Goal: Task Accomplishment & Management: Complete application form

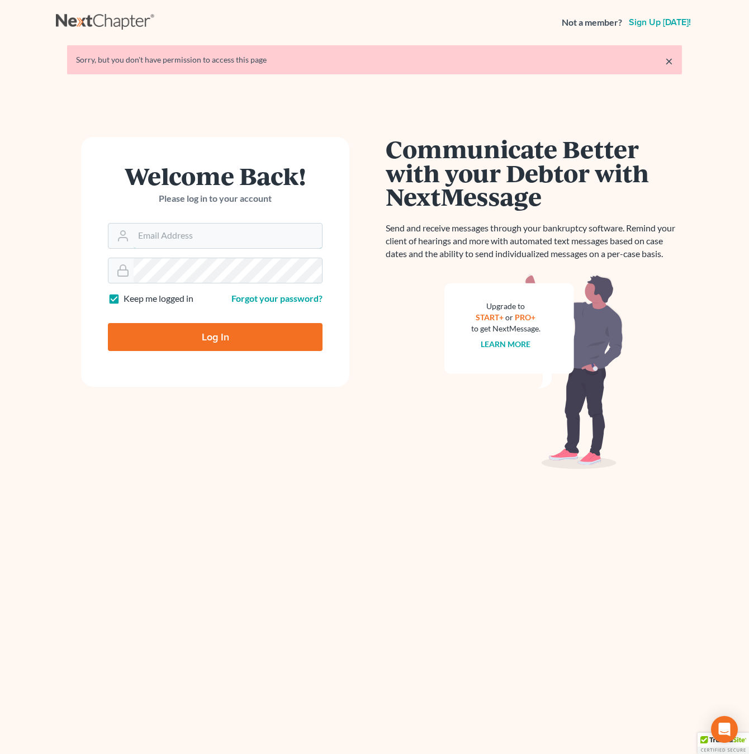
type input "[EMAIL_ADDRESS][DOMAIN_NAME]"
click at [209, 333] on input "Log In" at bounding box center [215, 337] width 215 height 28
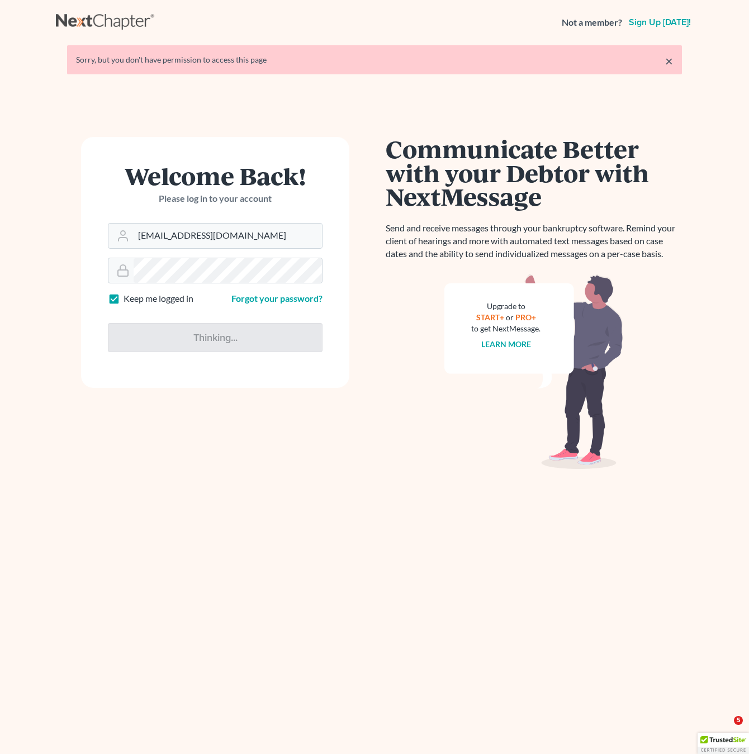
type input "Thinking..."
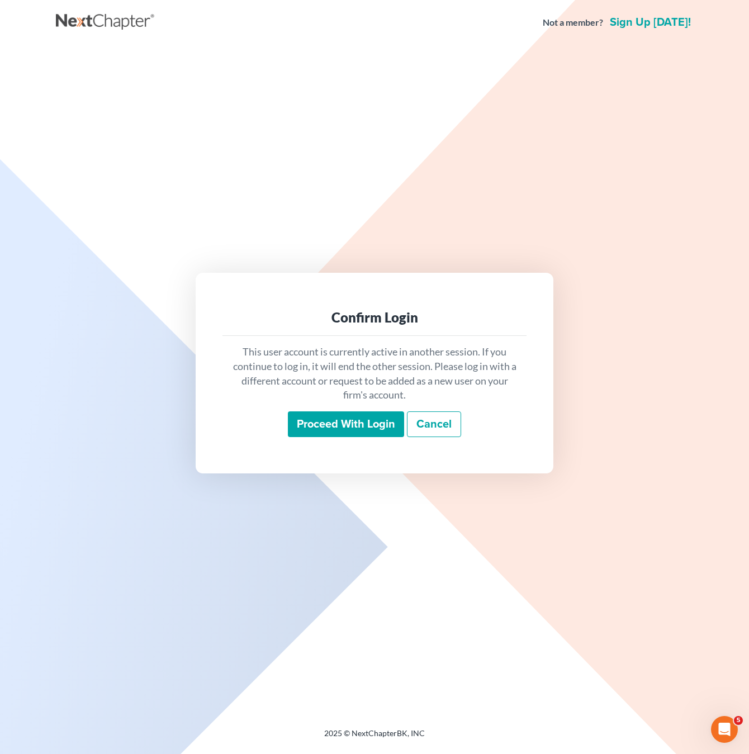
click at [355, 424] on input "Proceed with login" at bounding box center [346, 424] width 116 height 26
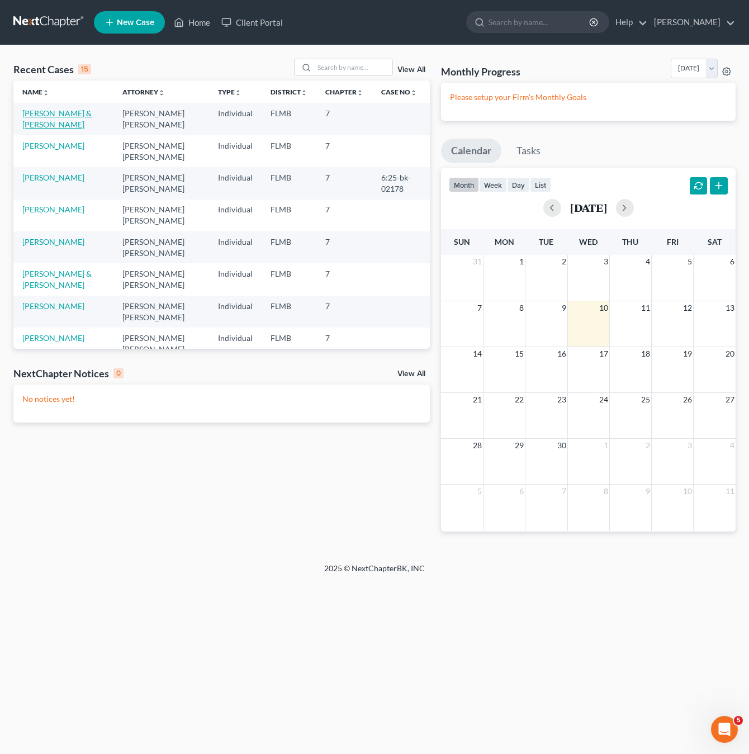
click at [51, 114] on link "[PERSON_NAME] & [PERSON_NAME]" at bounding box center [56, 118] width 69 height 21
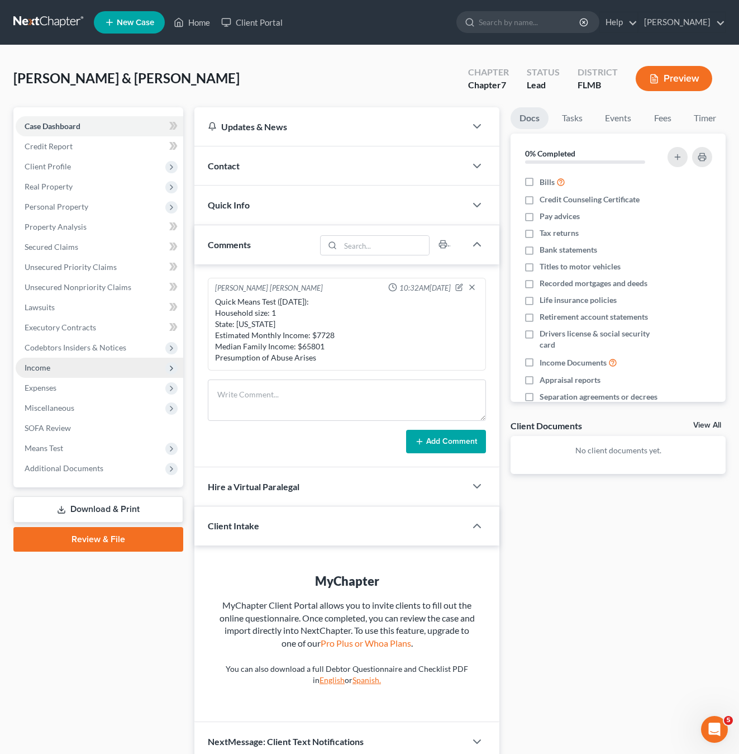
click at [44, 366] on span "Income" at bounding box center [38, 368] width 26 height 10
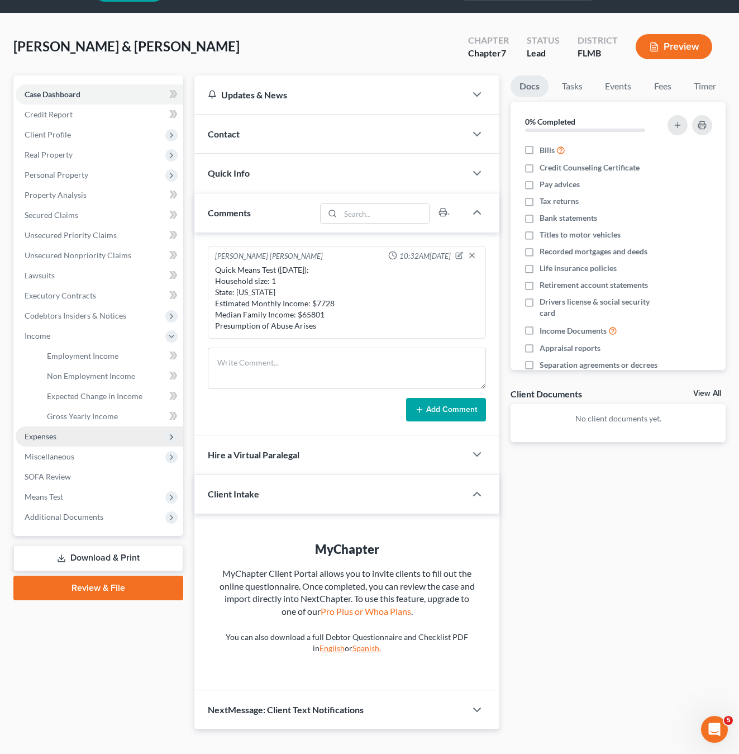
scroll to position [50, 0]
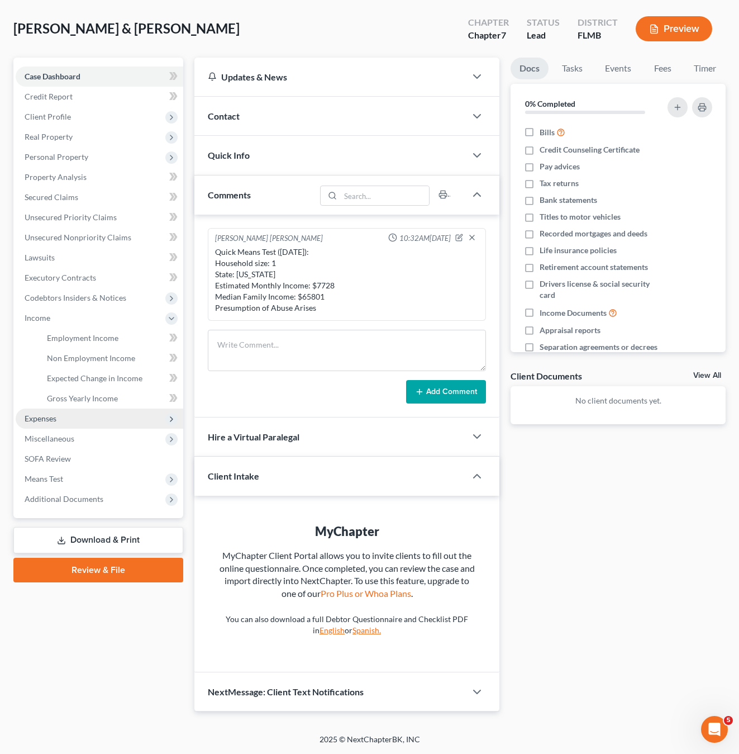
click at [42, 419] on span "Expenses" at bounding box center [41, 419] width 32 height 10
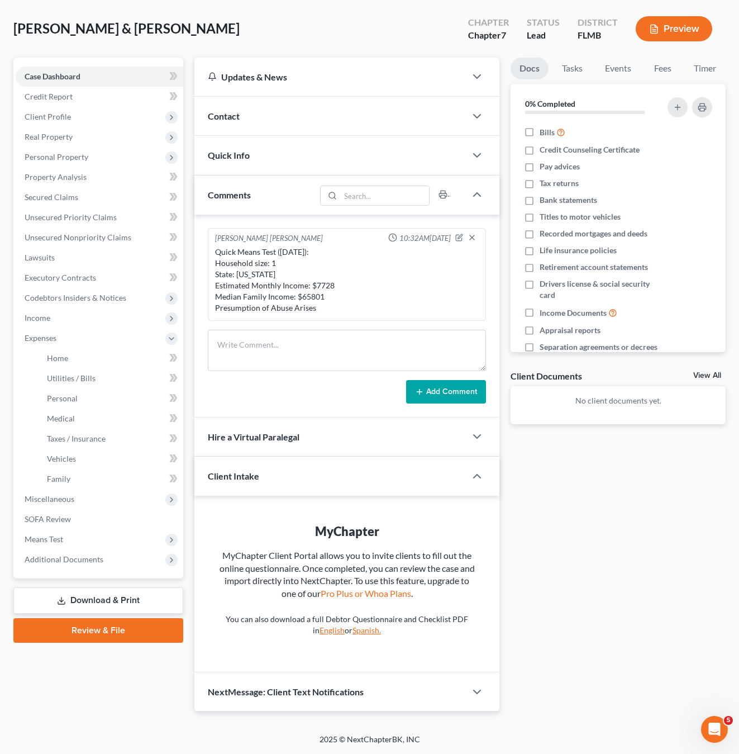
click at [107, 702] on div "Case Dashboard Payments Invoices Payments Payments Credit Report Client Profile" at bounding box center [98, 385] width 181 height 654
click at [64, 358] on span "Home" at bounding box center [57, 358] width 21 height 10
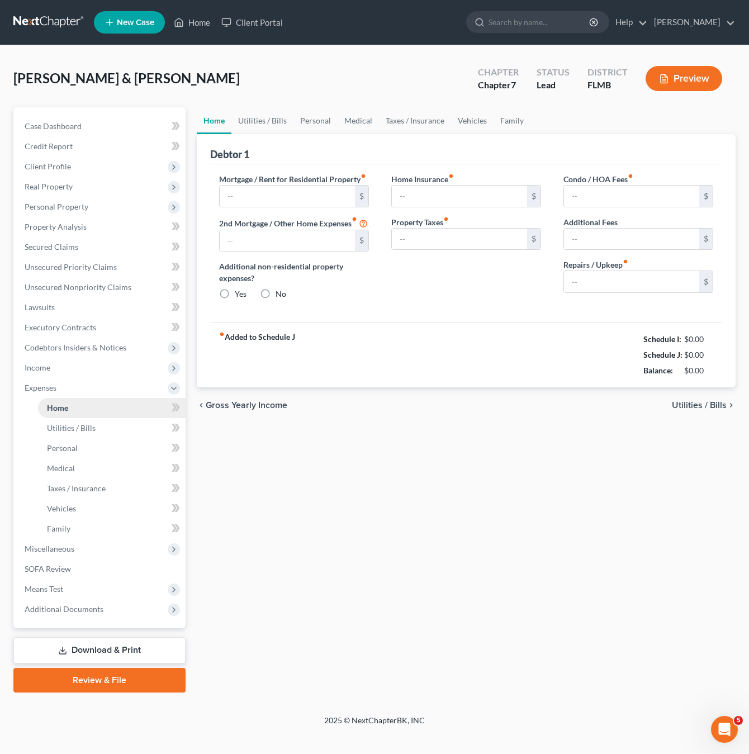
type input "1,938.00"
type input "0.00"
radio input "true"
type input "0.00"
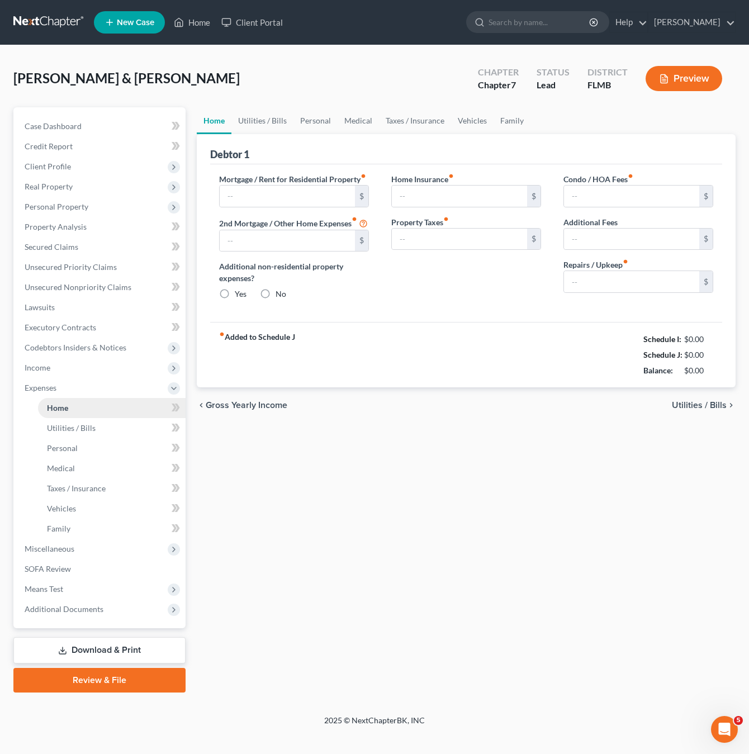
type input "90.00"
type input "0.00"
type input "350.00"
click at [372, 494] on div "Home Utilities / Bills Personal Medical Taxes / Insurance Vehicles Family Debto…" at bounding box center [466, 399] width 550 height 585
click at [70, 431] on span "Utilities / Bills" at bounding box center [71, 428] width 49 height 10
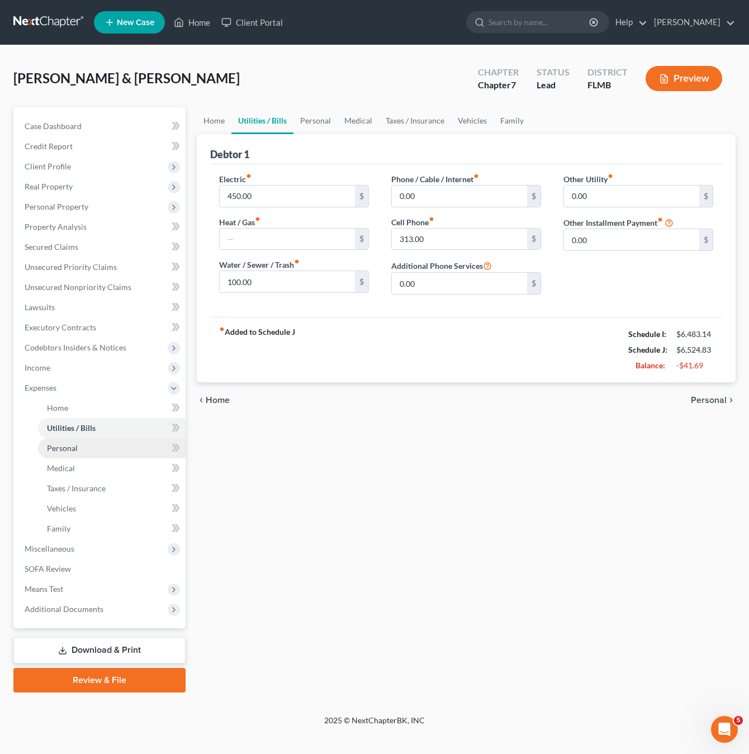
click at [72, 453] on link "Personal" at bounding box center [112, 448] width 148 height 20
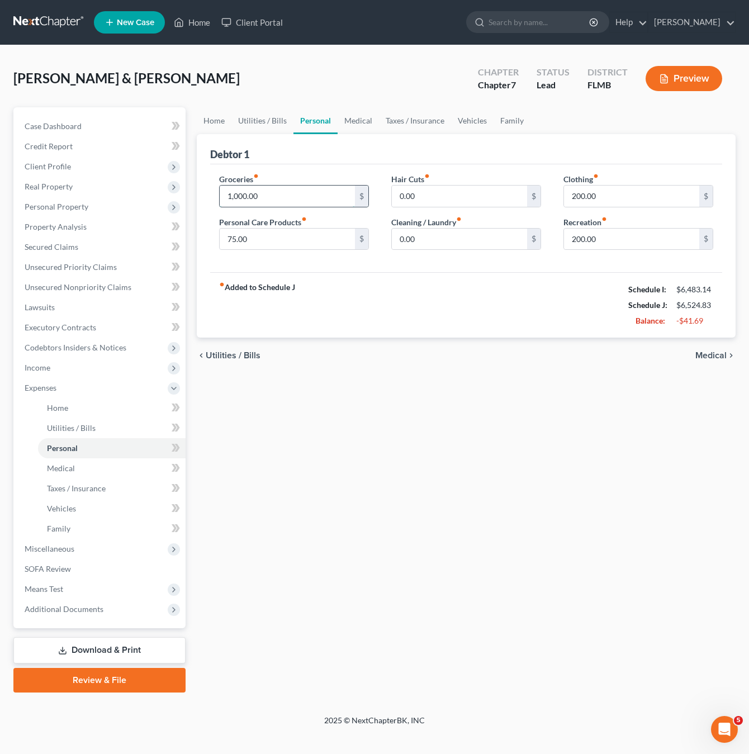
click at [287, 196] on input "1,000.00" at bounding box center [287, 196] width 135 height 21
drag, startPoint x: 287, startPoint y: 196, endPoint x: 235, endPoint y: 196, distance: 52.0
click at [235, 196] on input "900" at bounding box center [287, 196] width 135 height 21
click at [254, 194] on input "900" at bounding box center [287, 196] width 135 height 21
drag, startPoint x: 256, startPoint y: 195, endPoint x: 163, endPoint y: 184, distance: 93.4
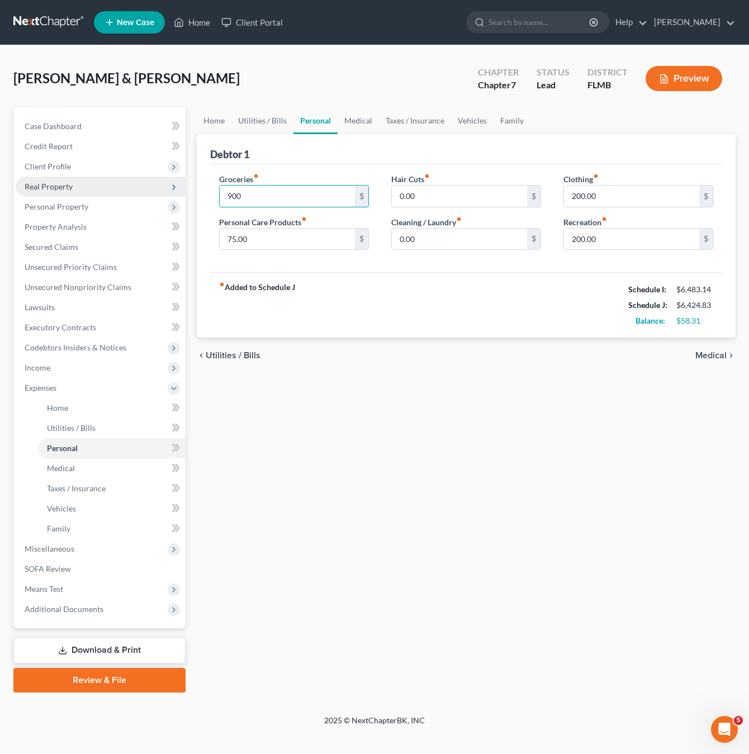
click at [163, 184] on div "Petition Navigation Case Dashboard Payments Invoices Payments Payments Credit R…" at bounding box center [374, 399] width 733 height 585
type input "900"
click at [264, 241] on input "75.00" at bounding box center [287, 239] width 135 height 21
type input "100"
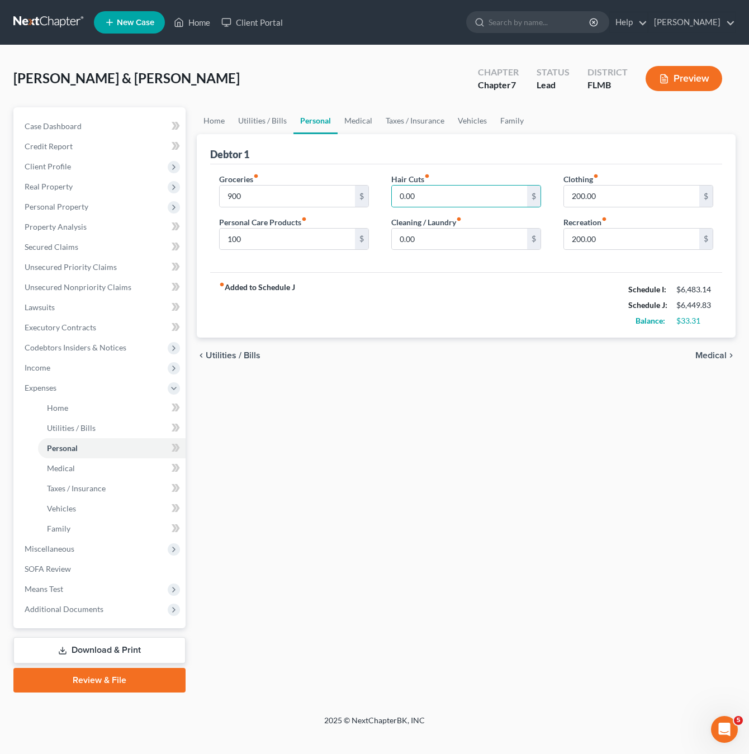
click at [467, 402] on div "Home Utilities / Bills Personal Medical Taxes / Insurance Vehicles Family Debto…" at bounding box center [466, 399] width 550 height 585
click at [601, 195] on input "200.00" at bounding box center [631, 196] width 135 height 21
click at [506, 438] on div "Home Utilities / Bills Personal Medical Taxes / Insurance Vehicles Family Debto…" at bounding box center [466, 399] width 550 height 585
click at [62, 466] on span "Medical" at bounding box center [61, 468] width 28 height 10
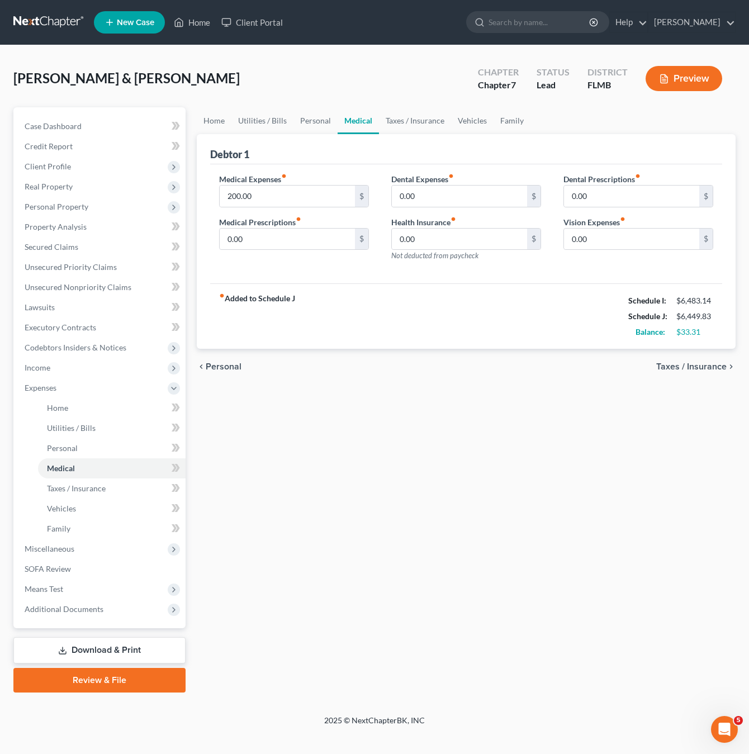
click at [409, 478] on div "Home Utilities / Bills Personal Medical Taxes / Insurance Vehicles Family Debto…" at bounding box center [466, 399] width 550 height 585
click at [97, 499] on link "Vehicles" at bounding box center [112, 509] width 148 height 20
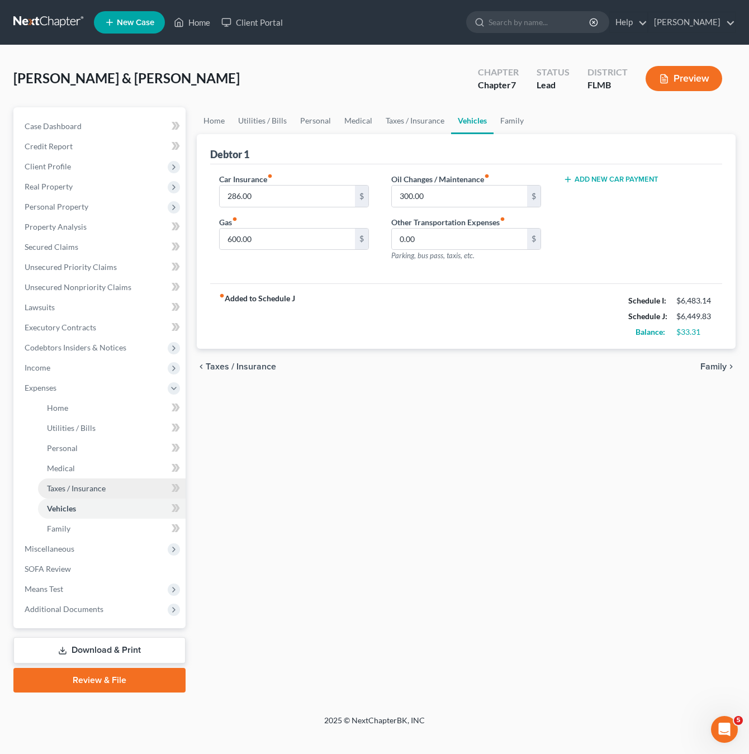
click at [90, 485] on span "Taxes / Insurance" at bounding box center [76, 488] width 59 height 10
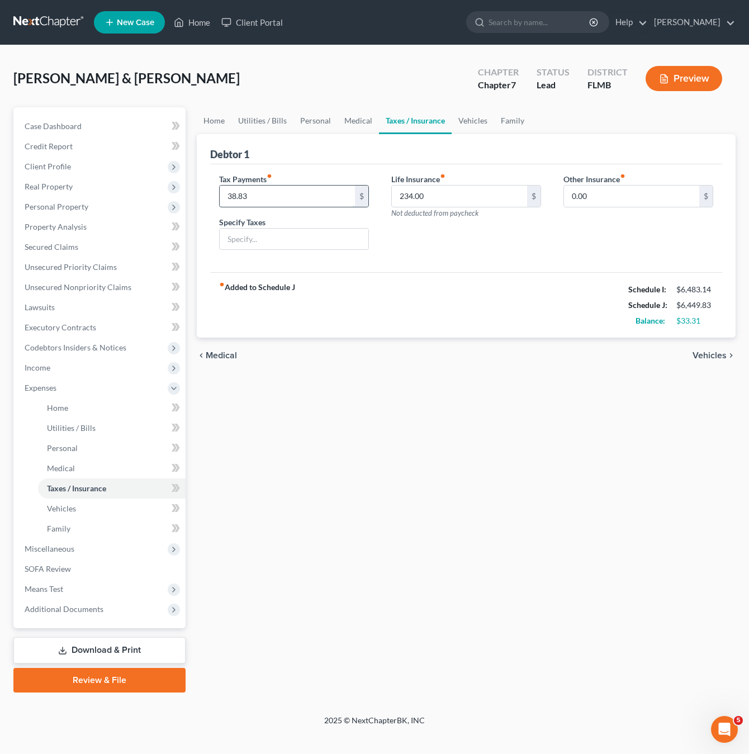
click at [264, 199] on input "38.83" at bounding box center [287, 196] width 135 height 21
click at [459, 236] on div "Life Insurance fiber_manual_record 234.00 $ Not deducted from paycheck" at bounding box center [466, 216] width 172 height 86
click at [102, 511] on link "Vehicles" at bounding box center [112, 509] width 148 height 20
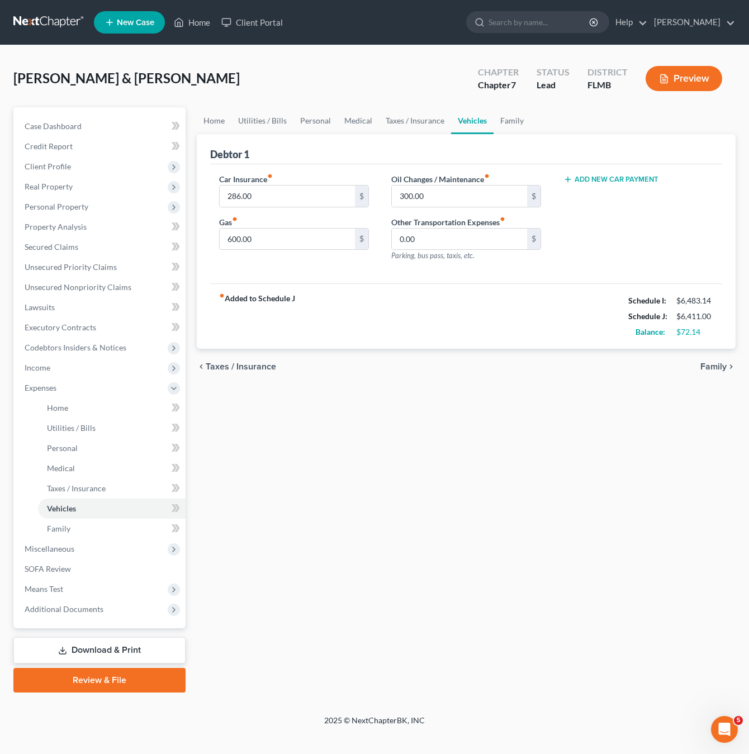
click at [430, 495] on div "Home Utilities / Bills Personal Medical Taxes / Insurance Vehicles Family Debto…" at bounding box center [466, 399] width 550 height 585
click at [425, 568] on div "Home Utilities / Bills Personal Medical Taxes / Insurance Vehicles Family Debto…" at bounding box center [466, 399] width 550 height 585
click at [390, 481] on div "Home Utilities / Bills Personal Medical Taxes / Insurance Vehicles Family Debto…" at bounding box center [466, 399] width 550 height 585
click at [286, 239] on input "600.00" at bounding box center [287, 239] width 135 height 21
click at [69, 530] on span "Family" at bounding box center [58, 529] width 23 height 10
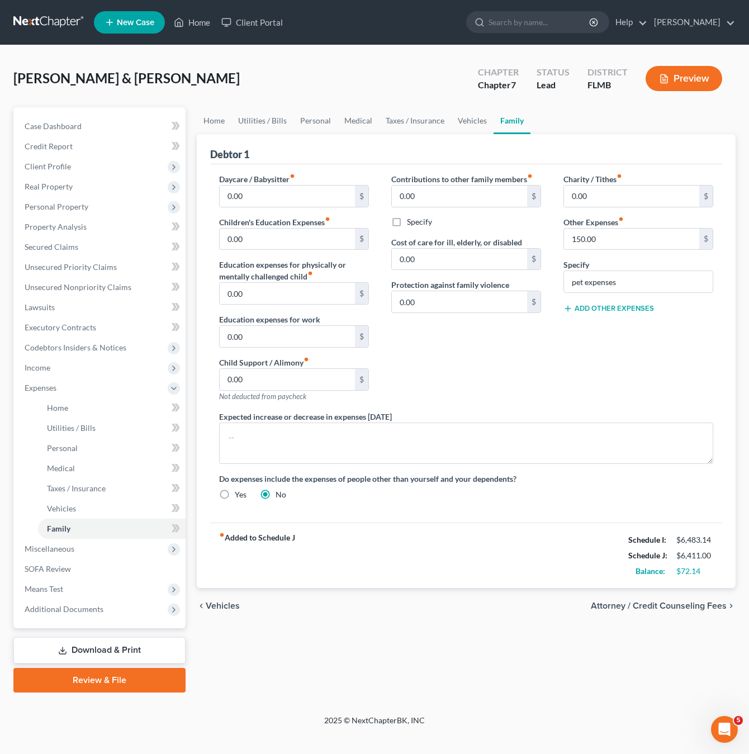
click at [470, 350] on div "Contributions to other family members fiber_manual_record 0.00 $ Specify Cost o…" at bounding box center [466, 292] width 172 height 238
click at [624, 235] on input "150.00" at bounding box center [631, 239] width 135 height 21
type input "200"
click at [60, 497] on link "Taxes / Insurance" at bounding box center [112, 488] width 148 height 20
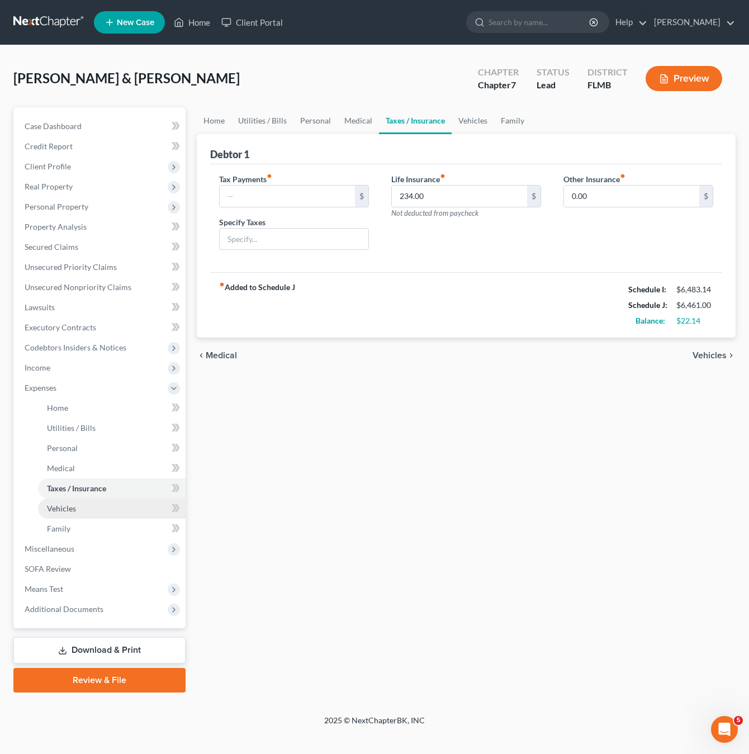
click at [58, 509] on span "Vehicles" at bounding box center [61, 509] width 29 height 10
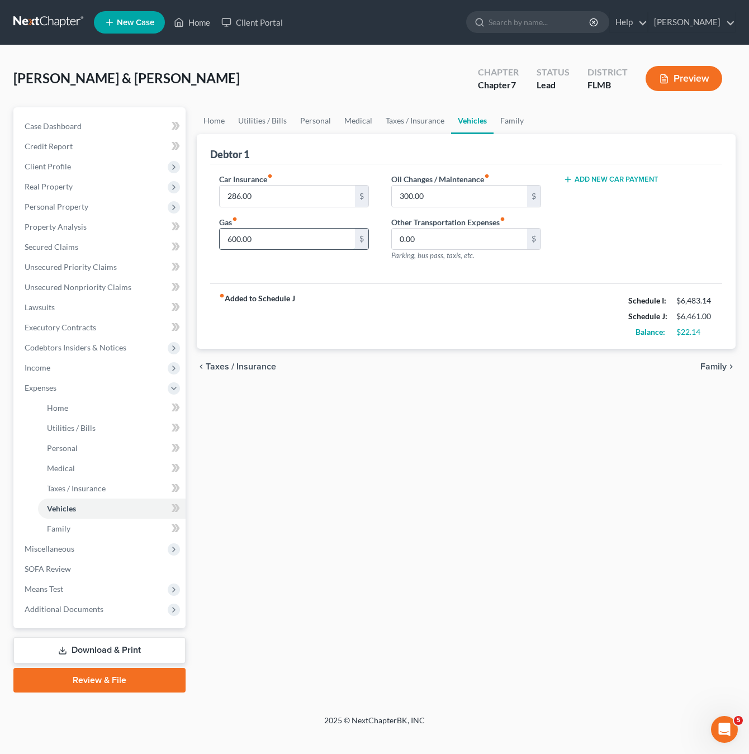
click at [270, 239] on input "600.00" at bounding box center [287, 239] width 135 height 21
type input "500"
click at [315, 388] on div "Home Utilities / Bills Personal Medical Taxes / Insurance Vehicles Family Debto…" at bounding box center [466, 399] width 550 height 585
click at [64, 491] on span "Taxes / Insurance" at bounding box center [76, 488] width 59 height 10
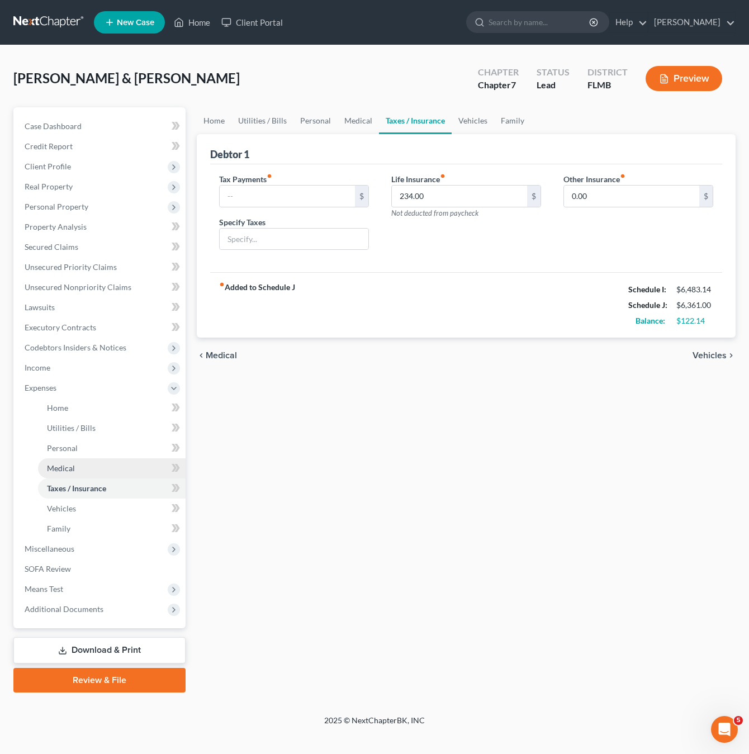
click at [73, 462] on link "Medical" at bounding box center [112, 468] width 148 height 20
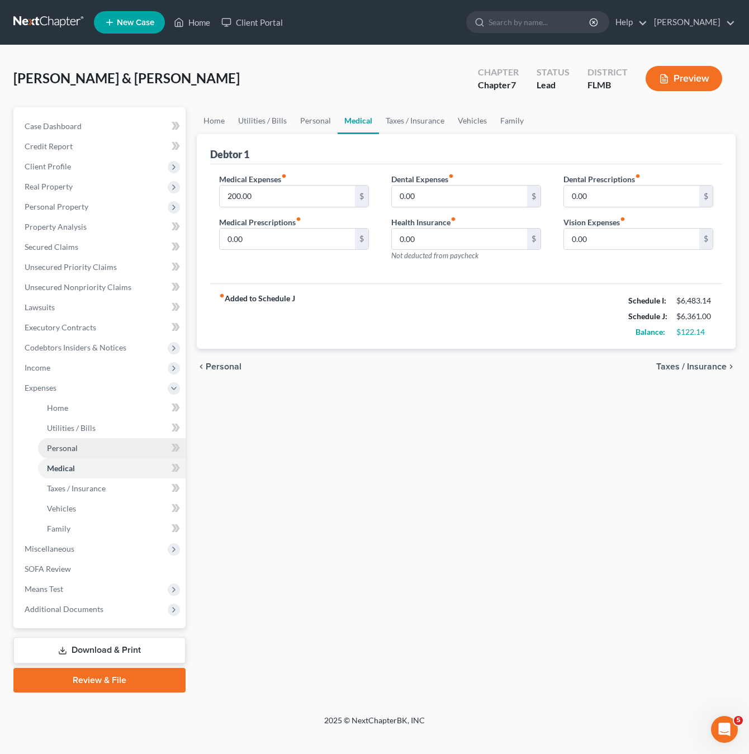
click at [50, 449] on span "Personal" at bounding box center [62, 448] width 31 height 10
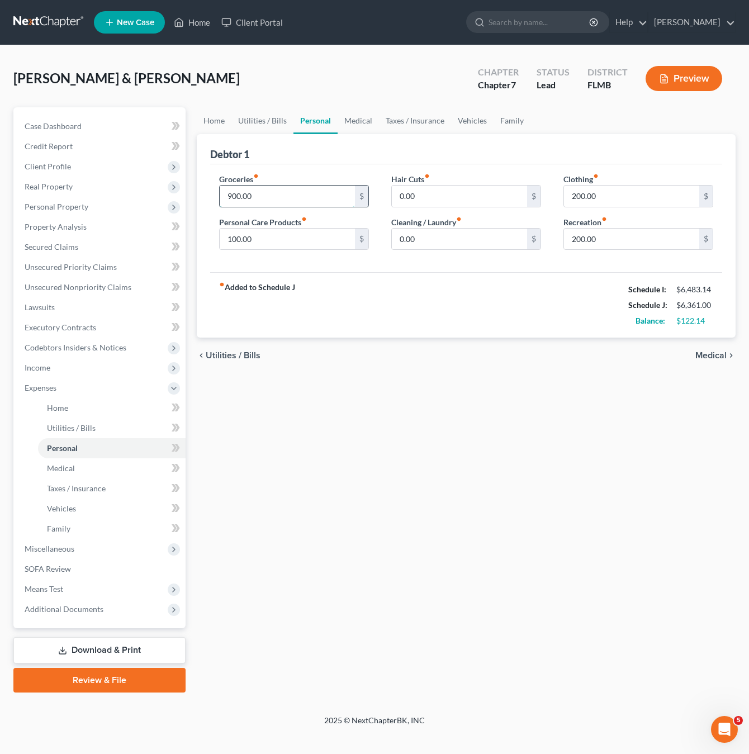
click at [276, 199] on input "900.00" at bounding box center [287, 196] width 135 height 21
type input "1,000"
click at [342, 419] on div "Home Utilities / Bills Personal Medical Taxes / Insurance Vehicles Family Debto…" at bounding box center [466, 399] width 550 height 585
click at [75, 424] on span "Utilities / Bills" at bounding box center [71, 428] width 49 height 10
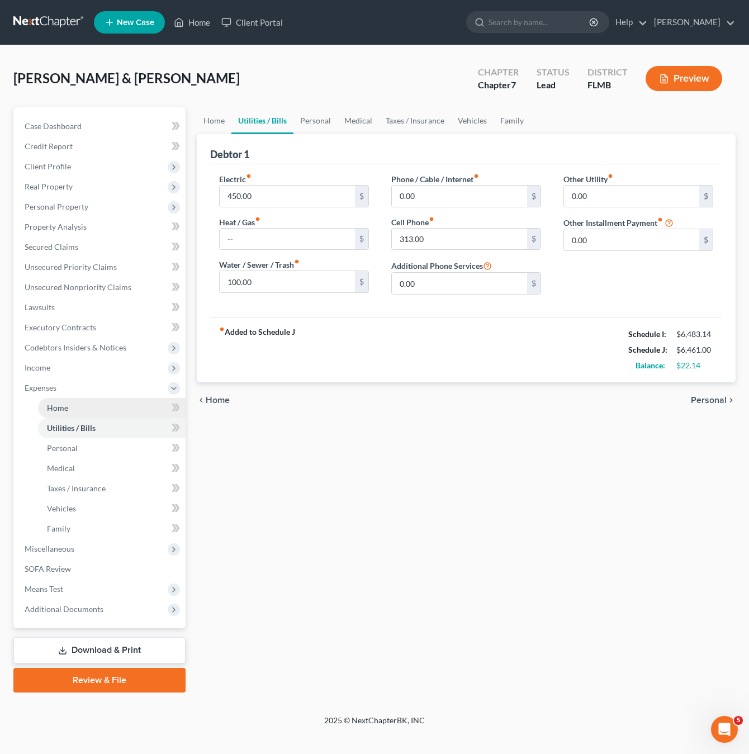
click at [55, 411] on span "Home" at bounding box center [57, 408] width 21 height 10
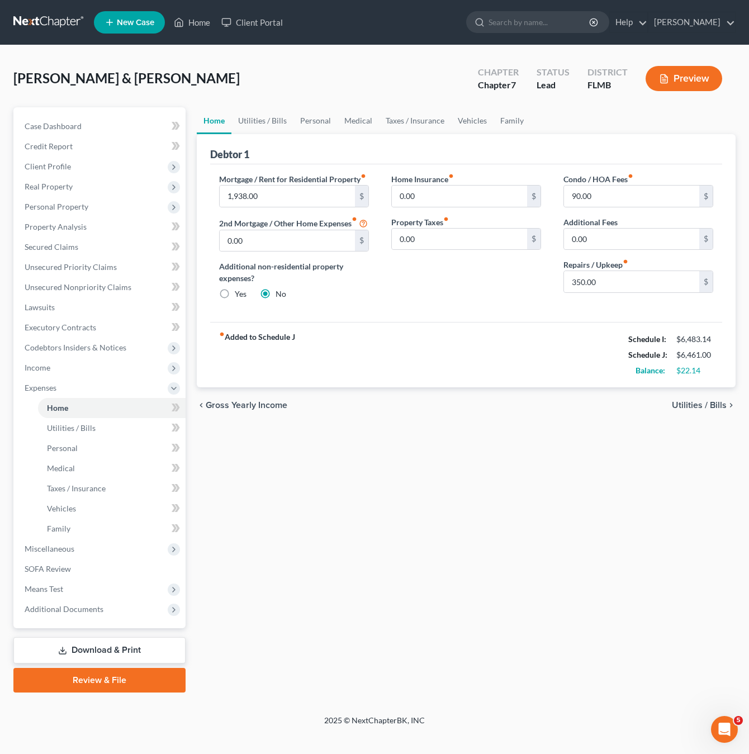
click at [369, 516] on div "Home Utilities / Bills Personal Medical Taxes / Insurance Vehicles Family Debto…" at bounding box center [466, 399] width 550 height 585
click at [52, 548] on span "Miscellaneous" at bounding box center [50, 549] width 50 height 10
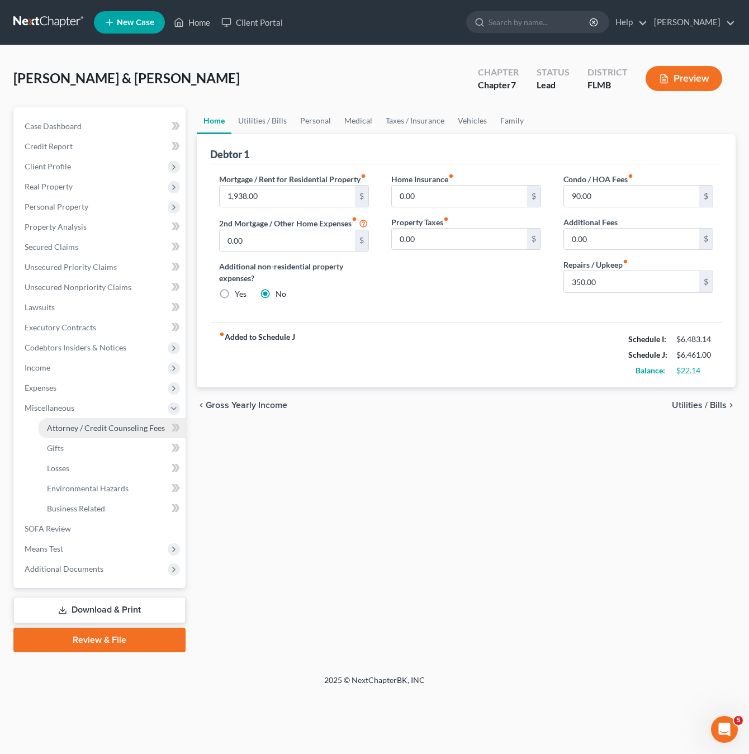
click at [63, 429] on span "Attorney / Credit Counseling Fees" at bounding box center [106, 428] width 118 height 10
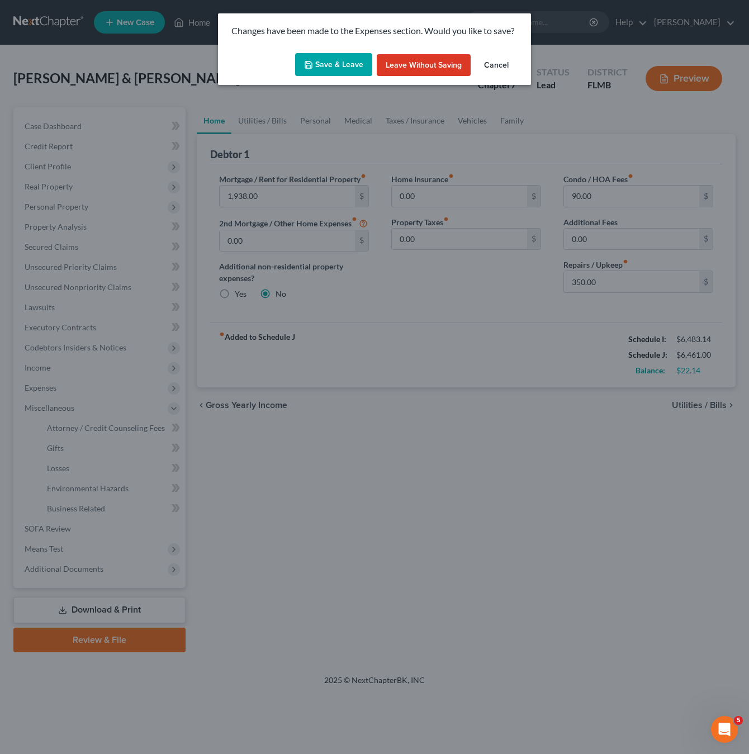
click at [326, 61] on button "Save & Leave" at bounding box center [333, 64] width 77 height 23
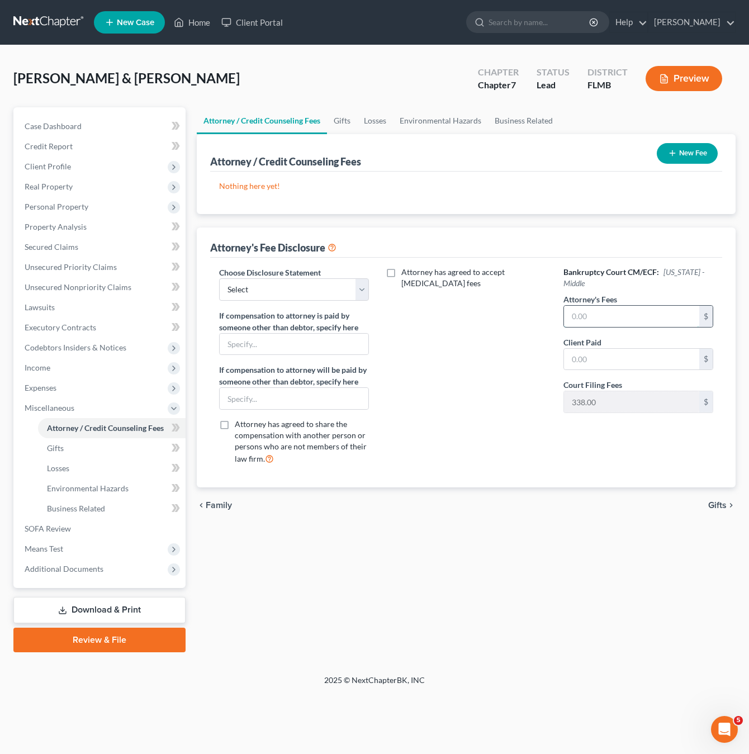
click at [615, 318] on input "text" at bounding box center [631, 316] width 135 height 21
type input "1,500"
drag, startPoint x: 676, startPoint y: 157, endPoint x: 329, endPoint y: 292, distance: 373.0
click at [402, 298] on div "Attorney / Credit Counseling Fees New Fee Nothing here yet! Attorney / Credit C…" at bounding box center [466, 310] width 539 height 353
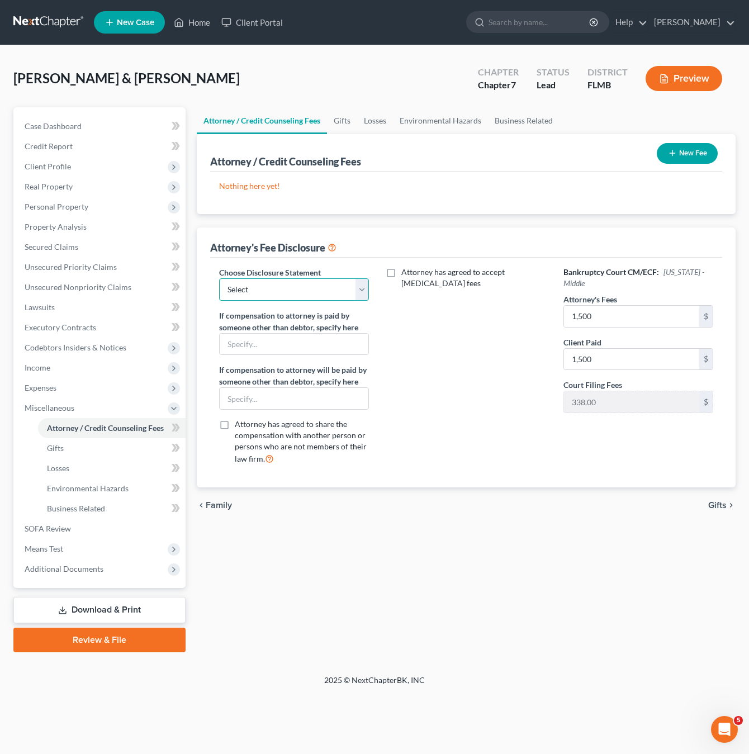
click at [319, 292] on select "Select Attorney's fee disclosure" at bounding box center [294, 289] width 150 height 22
select select "0"
click at [219, 278] on select "Select Attorney's fee disclosure" at bounding box center [294, 289] width 150 height 22
drag, startPoint x: 680, startPoint y: 130, endPoint x: 700, endPoint y: 150, distance: 28.5
click at [682, 143] on ui-view "Attorney / Credit Counseling Fees Gifts Losses Environmental Hazards Business R…" at bounding box center [466, 315] width 539 height 416
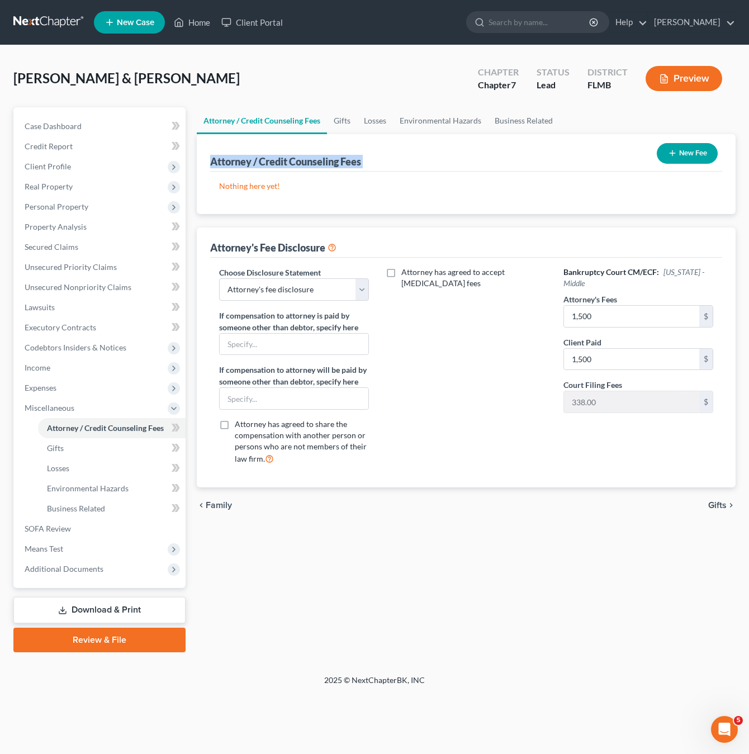
click at [700, 150] on button "New Fee" at bounding box center [687, 153] width 61 height 21
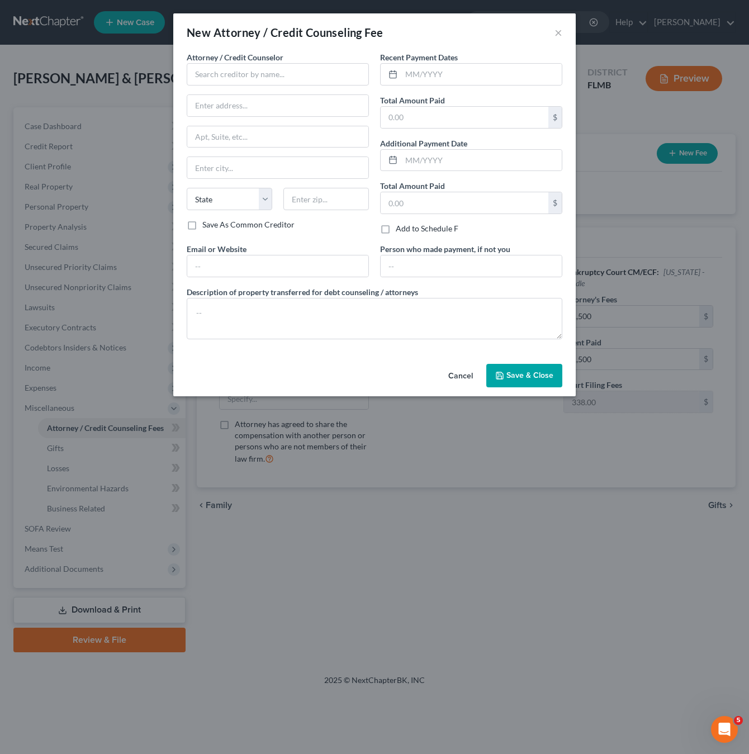
click at [268, 89] on div "Attorney / Credit Counselor * State [US_STATE] AK AR AZ CA CO [GEOGRAPHIC_DATA]…" at bounding box center [278, 135] width 182 height 168
click at [260, 78] on input "text" at bounding box center [278, 74] width 182 height 22
type input "[PERSON_NAME] [PERSON_NAME]"
type input "[STREET_ADDRESS][PERSON_NAME]"
click at [246, 137] on input "text" at bounding box center [277, 136] width 181 height 21
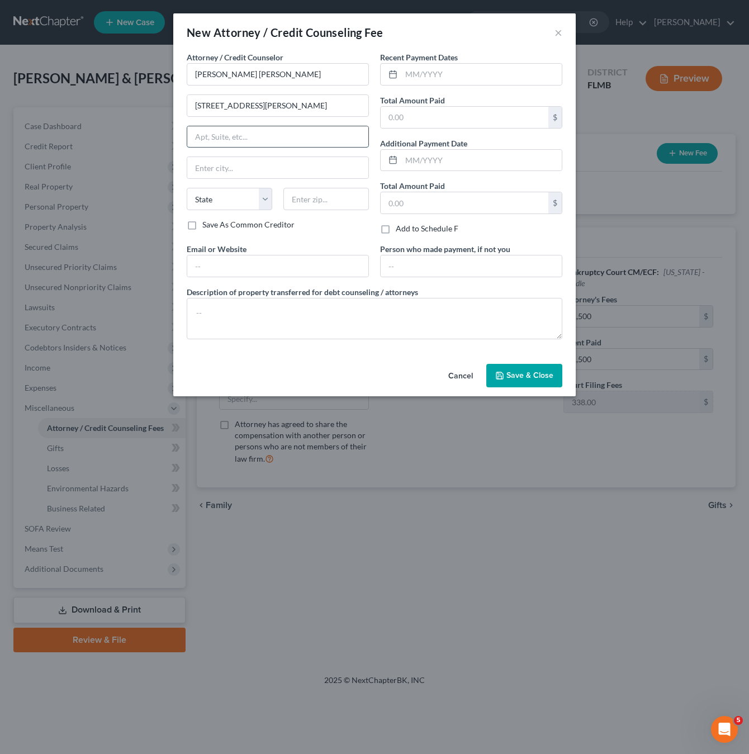
type input "Ste A"
click at [224, 199] on select "State [US_STATE] AK AR AZ CA CO CT DE DC [GEOGRAPHIC_DATA] [GEOGRAPHIC_DATA] GU…" at bounding box center [230, 199] width 86 height 22
click at [187, 188] on select "State [US_STATE] AK AR AZ CA CO CT DE DC [GEOGRAPHIC_DATA] [GEOGRAPHIC_DATA] GU…" at bounding box center [230, 199] width 86 height 22
click at [202, 350] on div "Attorney / Credit Counselor * [PERSON_NAME] [PERSON_NAME] [STREET_ADDRESS][GEOG…" at bounding box center [374, 205] width 402 height 308
drag, startPoint x: 219, startPoint y: 198, endPoint x: 219, endPoint y: 207, distance: 9.5
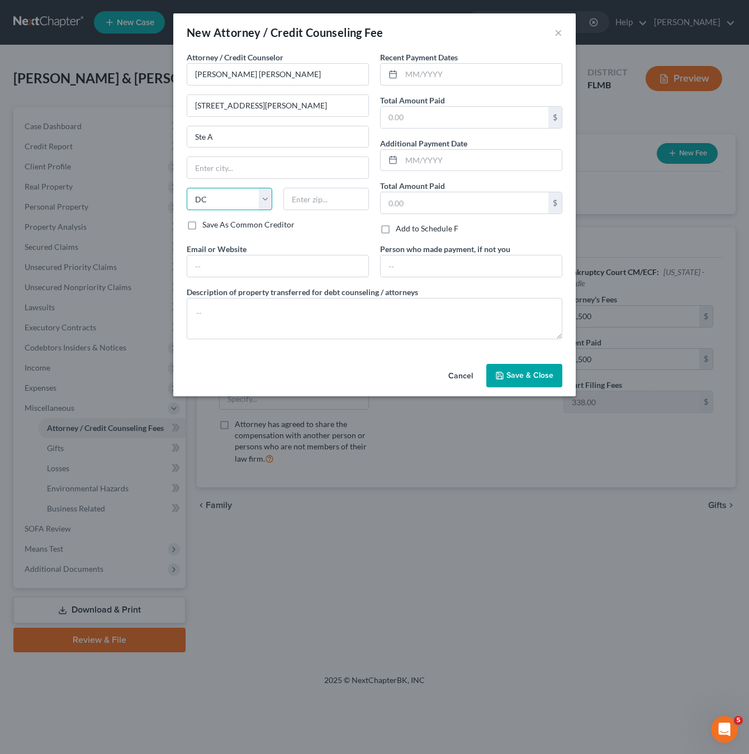
click at [219, 198] on select "State [US_STATE] AK AR AZ CA CO CT DE DC [GEOGRAPHIC_DATA] [GEOGRAPHIC_DATA] GU…" at bounding box center [230, 199] width 86 height 22
select select "9"
click at [187, 188] on select "State [US_STATE] AK AR AZ CA CO CT DE DC [GEOGRAPHIC_DATA] [GEOGRAPHIC_DATA] GU…" at bounding box center [230, 199] width 86 height 22
click at [207, 159] on input "text" at bounding box center [277, 167] width 181 height 21
type input "Orlando"
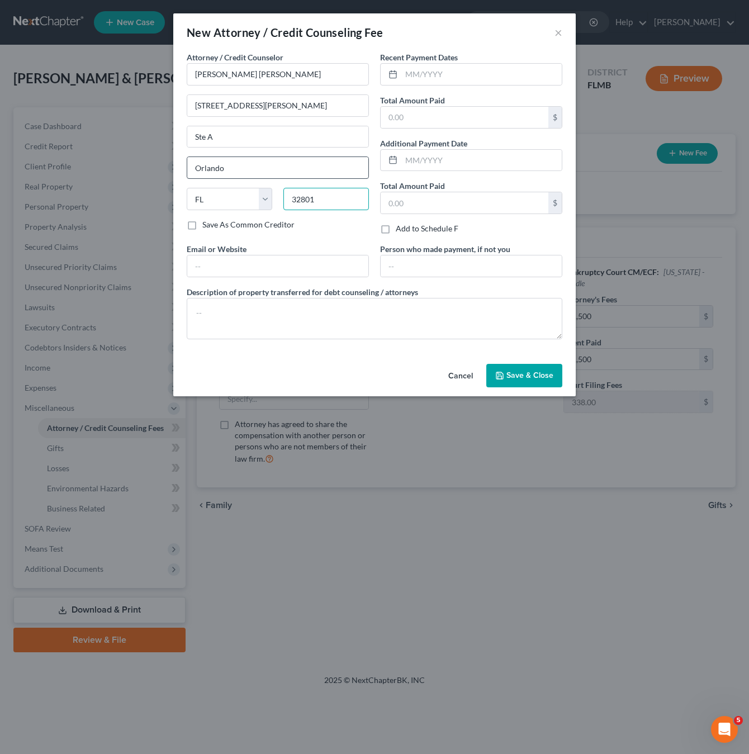
type input "32801"
click at [421, 70] on input "text" at bounding box center [481, 74] width 160 height 21
type input "09/2025"
type input "1,500"
click at [503, 373] on icon "button" at bounding box center [499, 375] width 7 height 7
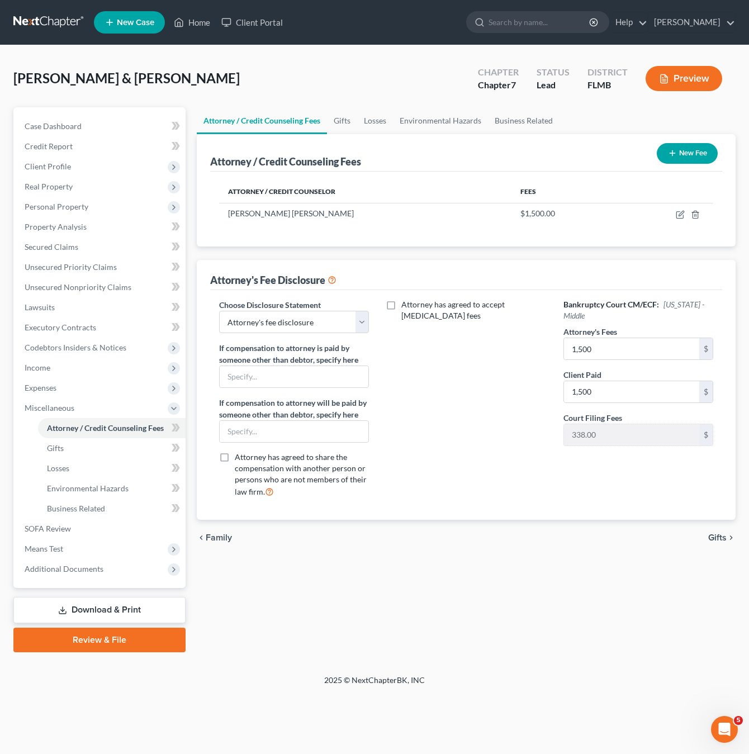
click at [485, 469] on div "Attorney has agreed to accept [MEDICAL_DATA] fees" at bounding box center [466, 402] width 172 height 207
click at [480, 431] on div "Attorney has agreed to accept [MEDICAL_DATA] fees" at bounding box center [466, 402] width 172 height 207
click at [470, 418] on div "Attorney has agreed to accept [MEDICAL_DATA] fees" at bounding box center [466, 402] width 172 height 207
click at [67, 448] on link "Gifts" at bounding box center [112, 448] width 148 height 20
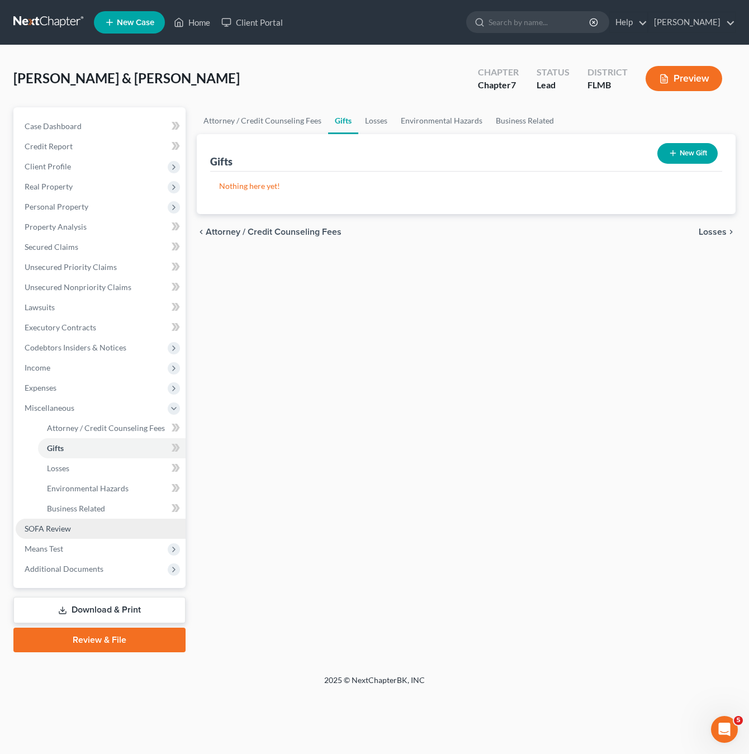
click at [55, 524] on span "SOFA Review" at bounding box center [48, 529] width 46 height 10
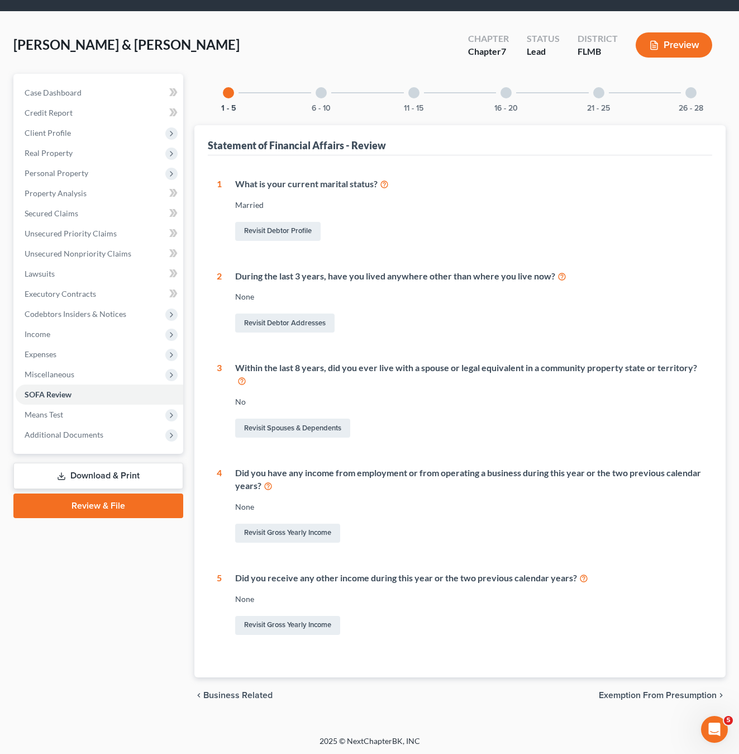
scroll to position [35, 0]
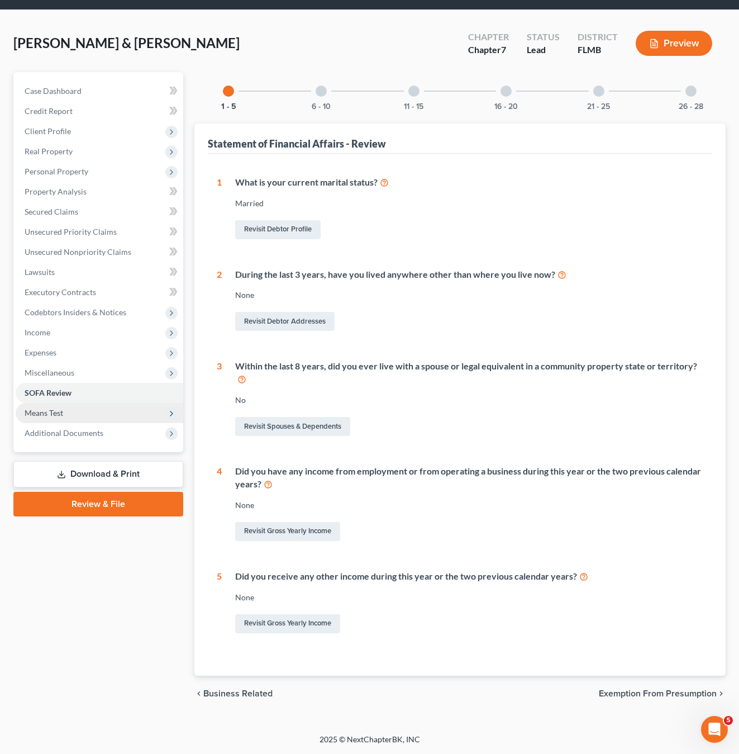
click at [65, 419] on span "Means Test" at bounding box center [100, 413] width 168 height 20
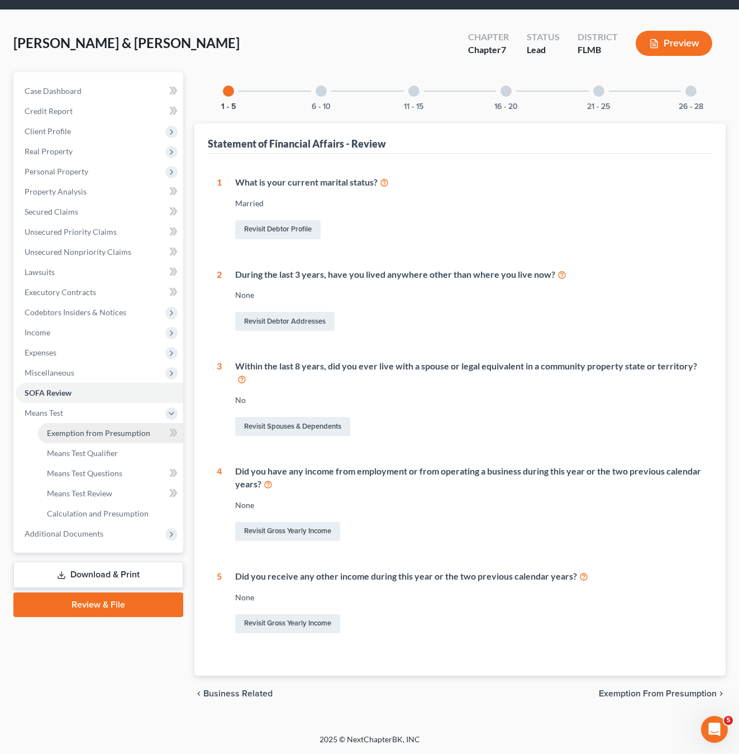
click at [106, 433] on span "Exemption from Presumption" at bounding box center [98, 433] width 103 height 10
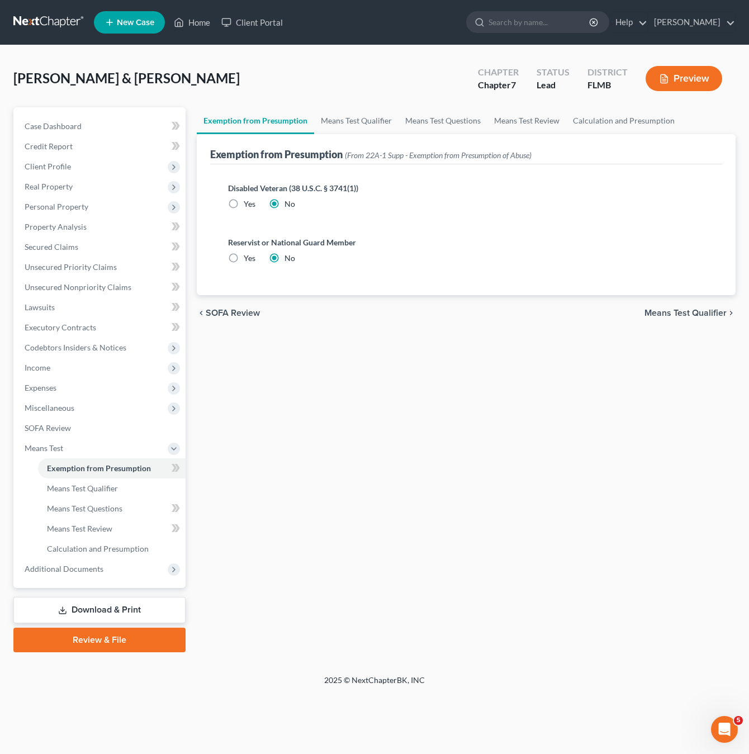
click at [333, 391] on div "Exemption from Presumption Means Test Qualifier Means Test Questions Means Test…" at bounding box center [466, 379] width 550 height 545
click at [62, 486] on span "Means Test Qualifier" at bounding box center [82, 488] width 71 height 10
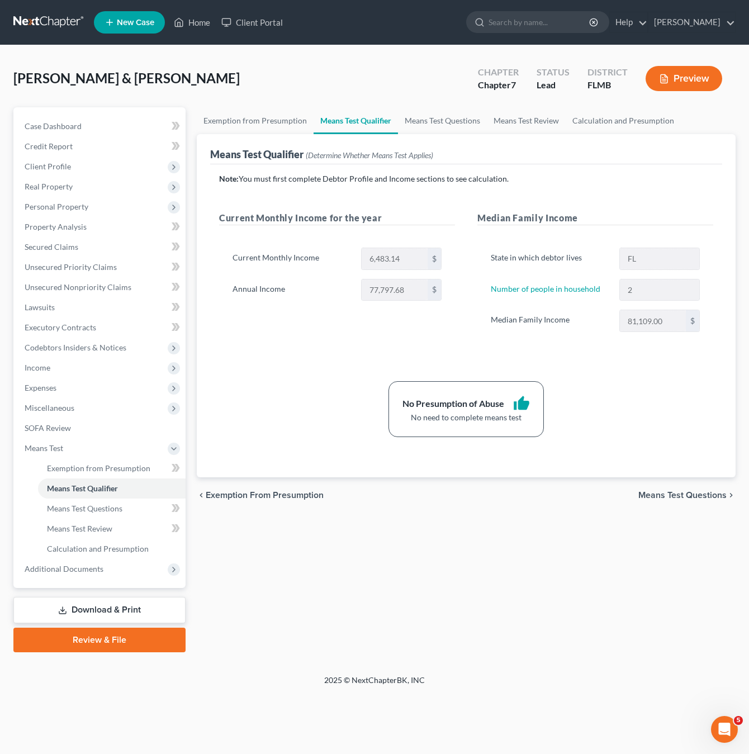
click at [503, 420] on div "No need to complete means test" at bounding box center [465, 417] width 127 height 11
click at [68, 515] on link "Means Test Questions" at bounding box center [112, 509] width 148 height 20
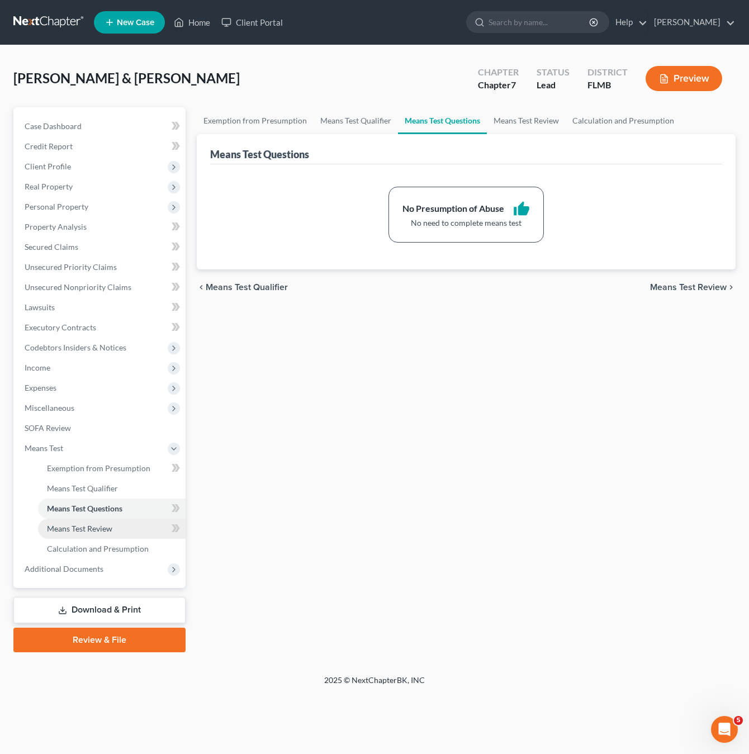
click at [68, 526] on span "Means Test Review" at bounding box center [79, 529] width 65 height 10
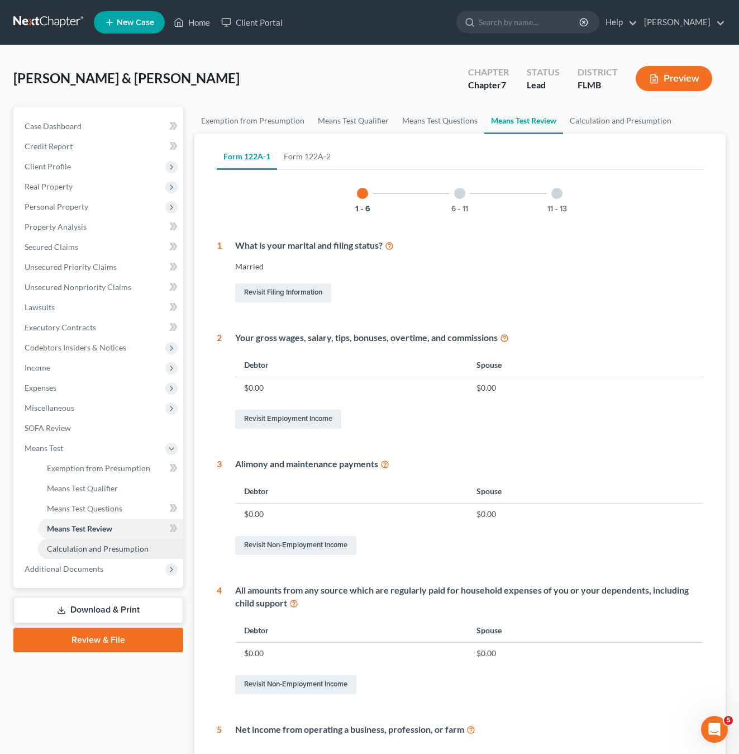
click at [80, 549] on span "Calculation and Presumption" at bounding box center [98, 549] width 102 height 10
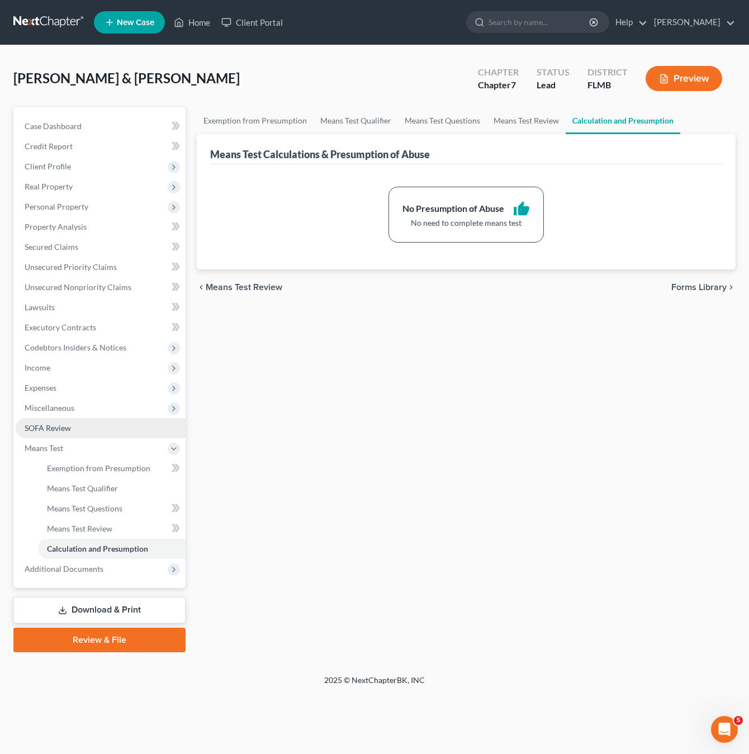
click at [51, 431] on span "SOFA Review" at bounding box center [48, 428] width 46 height 10
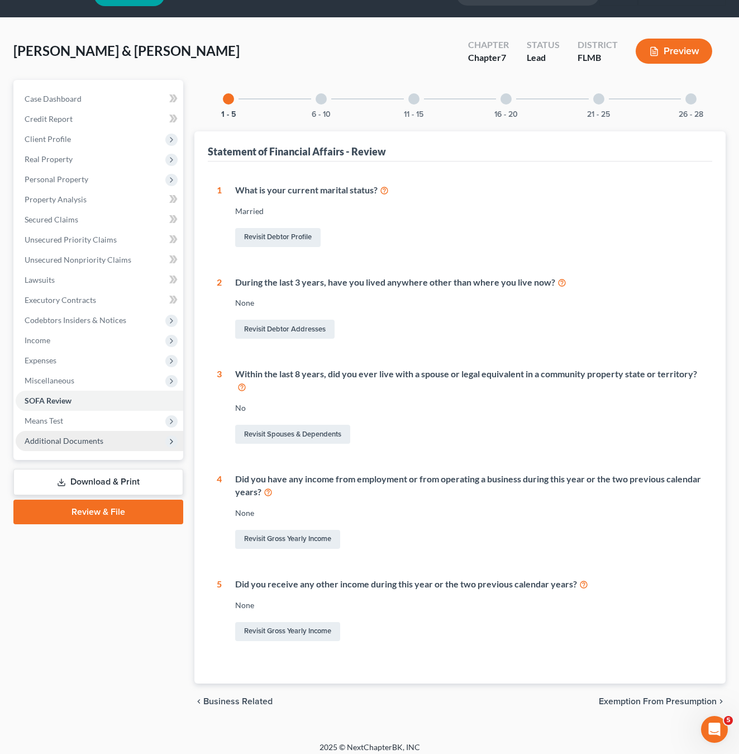
scroll to position [35, 0]
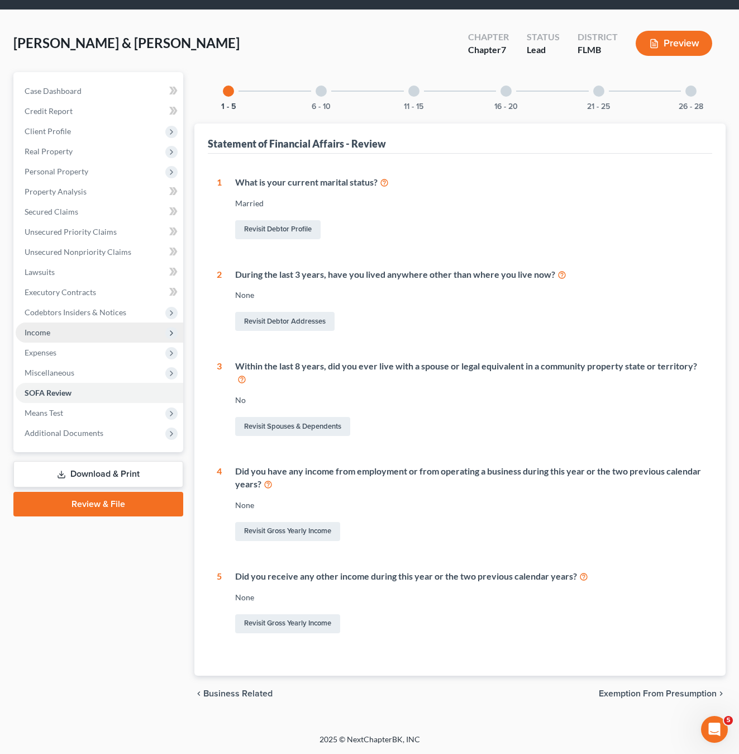
click at [49, 335] on span "Income" at bounding box center [38, 333] width 26 height 10
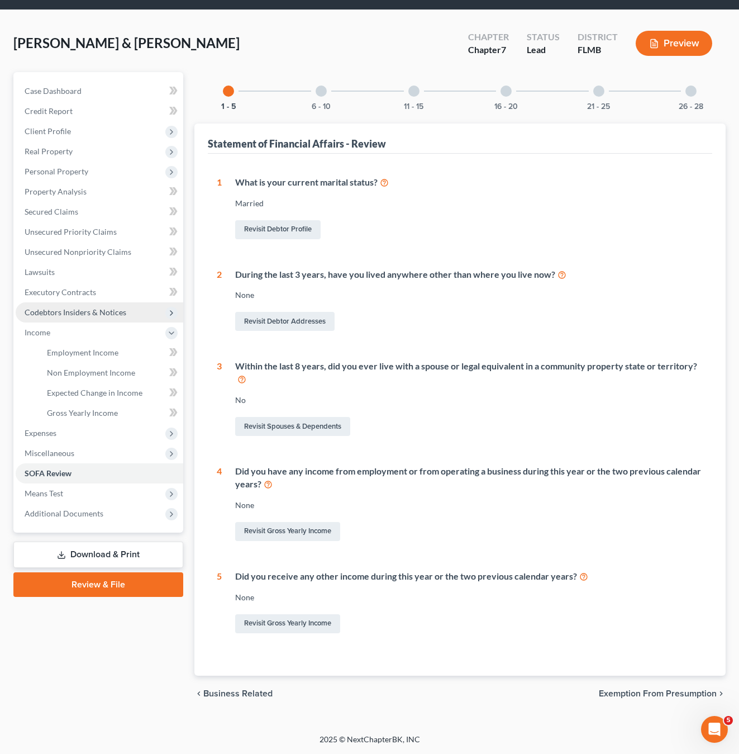
click at [53, 314] on span "Codebtors Insiders & Notices" at bounding box center [76, 312] width 102 height 10
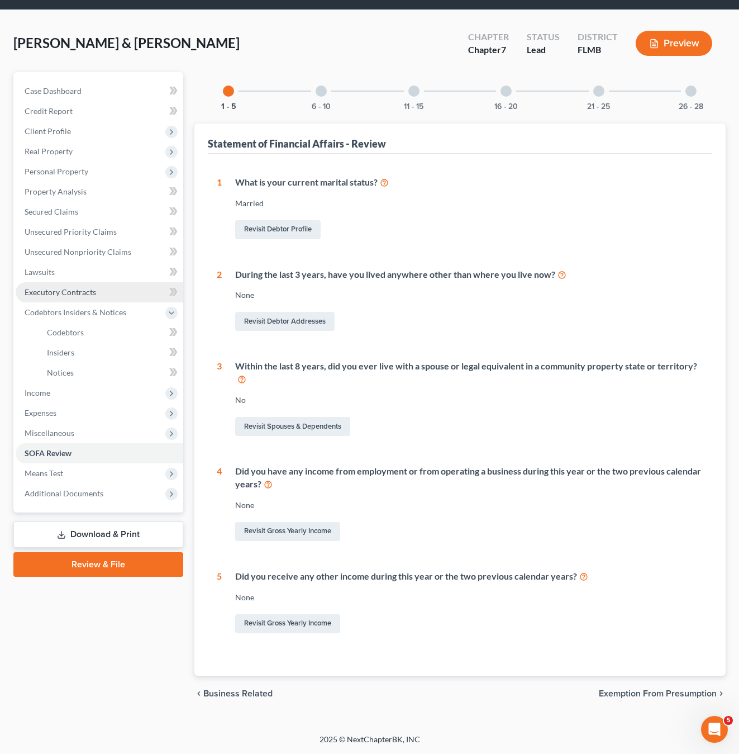
click at [53, 296] on span "Executory Contracts" at bounding box center [61, 292] width 72 height 10
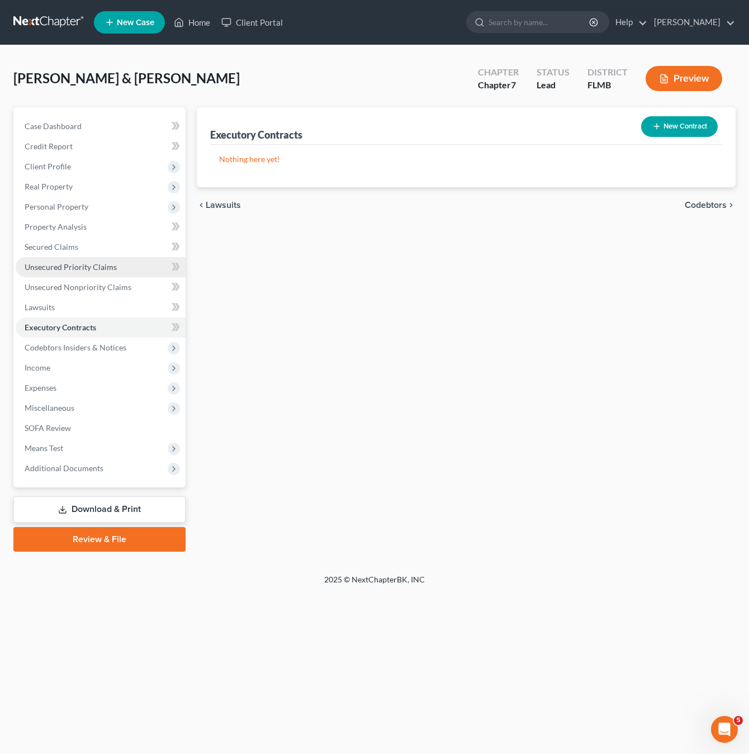
click at [53, 269] on span "Unsecured Priority Claims" at bounding box center [71, 267] width 92 height 10
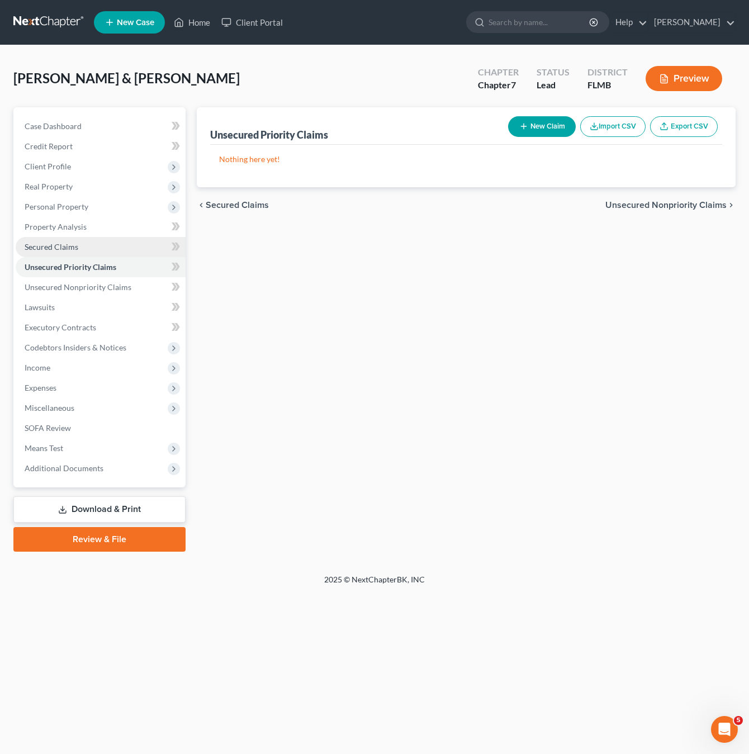
click at [44, 248] on span "Secured Claims" at bounding box center [52, 247] width 54 height 10
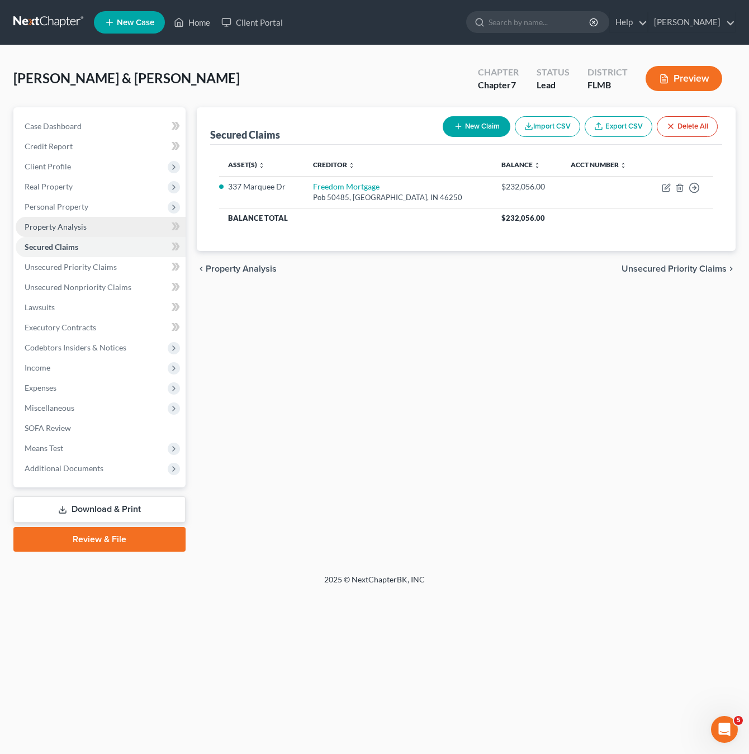
click at [43, 231] on span "Property Analysis" at bounding box center [56, 227] width 62 height 10
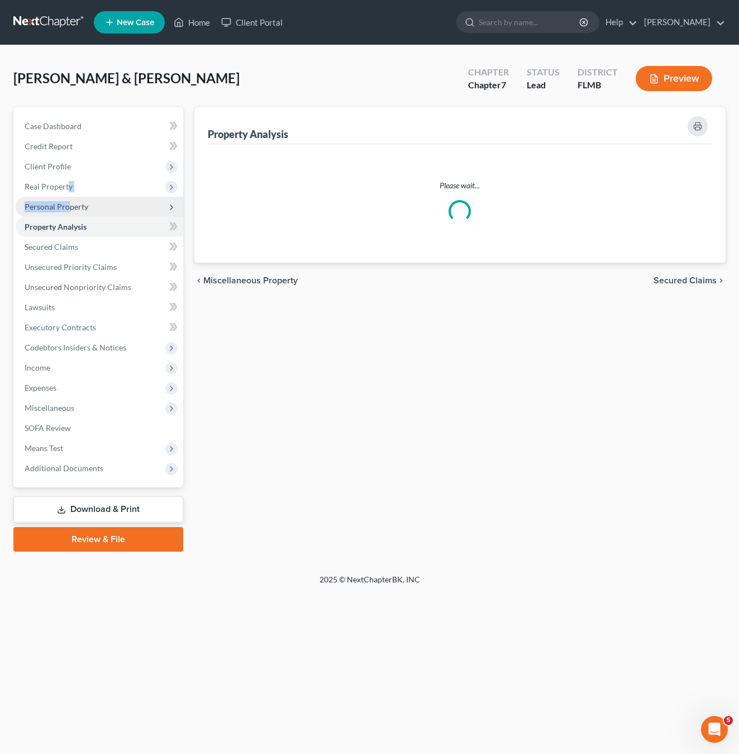
click at [69, 198] on ul "Case Dashboard Payments Invoices Payments Payments Credit Report Client Profile" at bounding box center [100, 297] width 168 height 362
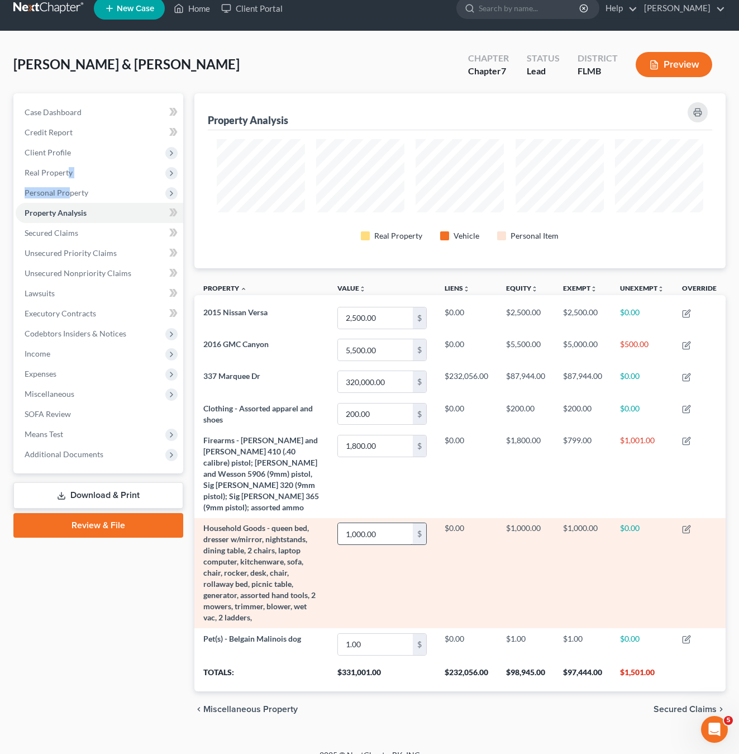
scroll to position [18, 0]
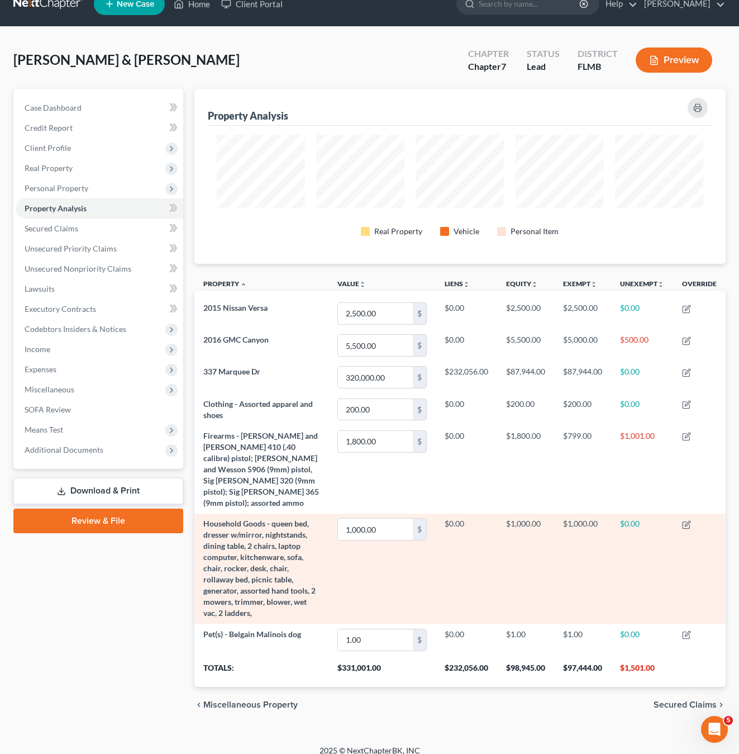
click at [472, 570] on td "$0.00" at bounding box center [466, 569] width 61 height 110
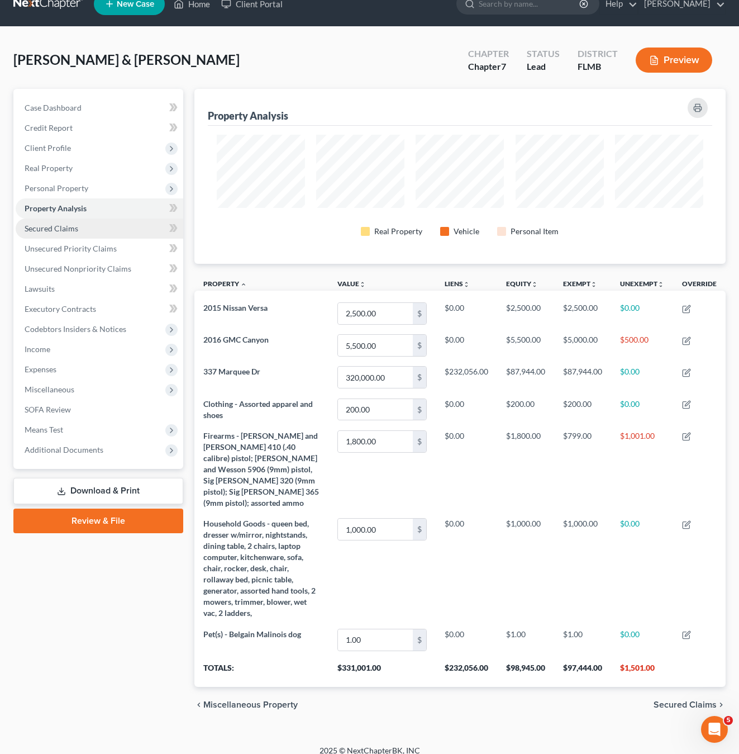
click at [60, 224] on span "Secured Claims" at bounding box center [52, 229] width 54 height 10
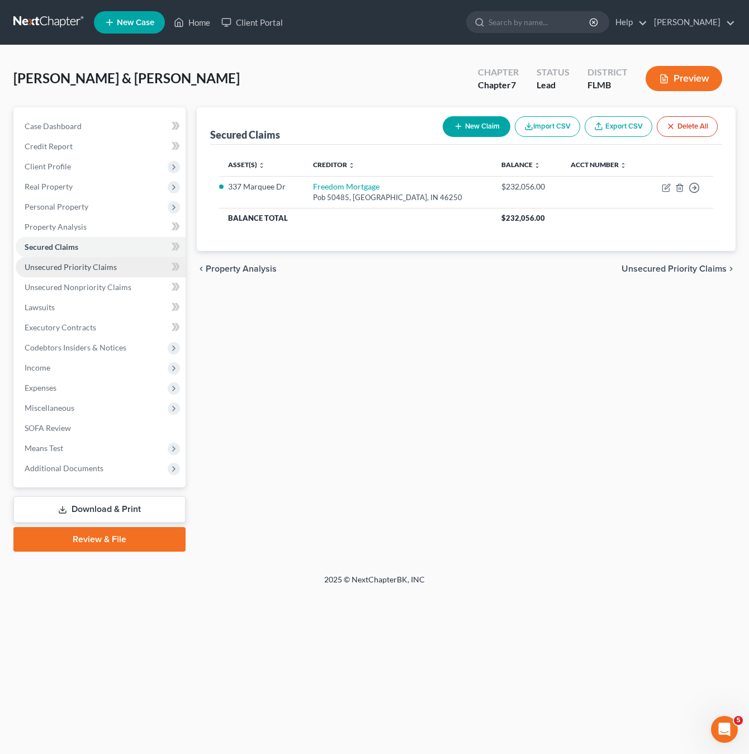
click at [63, 258] on link "Unsecured Priority Claims" at bounding box center [101, 267] width 170 height 20
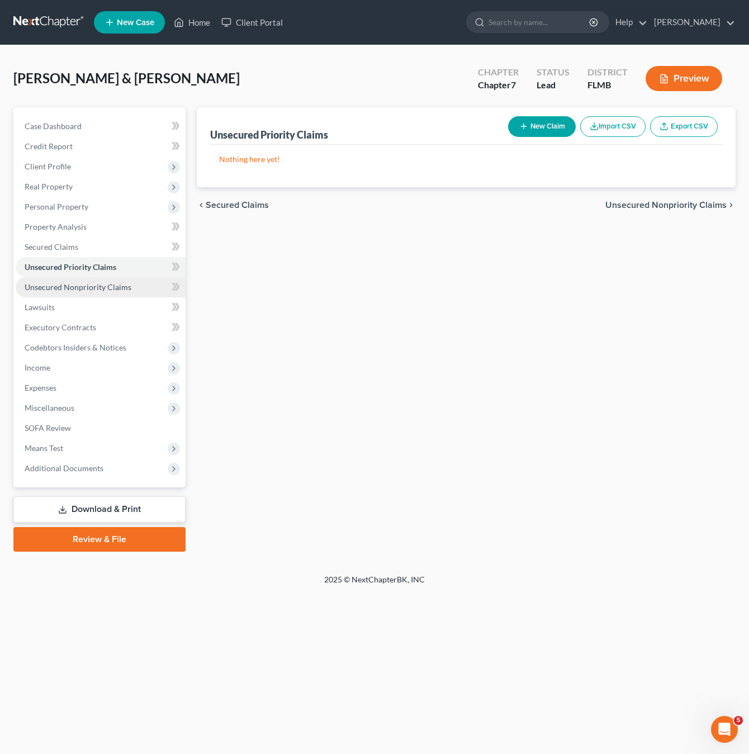
click at [68, 284] on span "Unsecured Nonpriority Claims" at bounding box center [78, 287] width 107 height 10
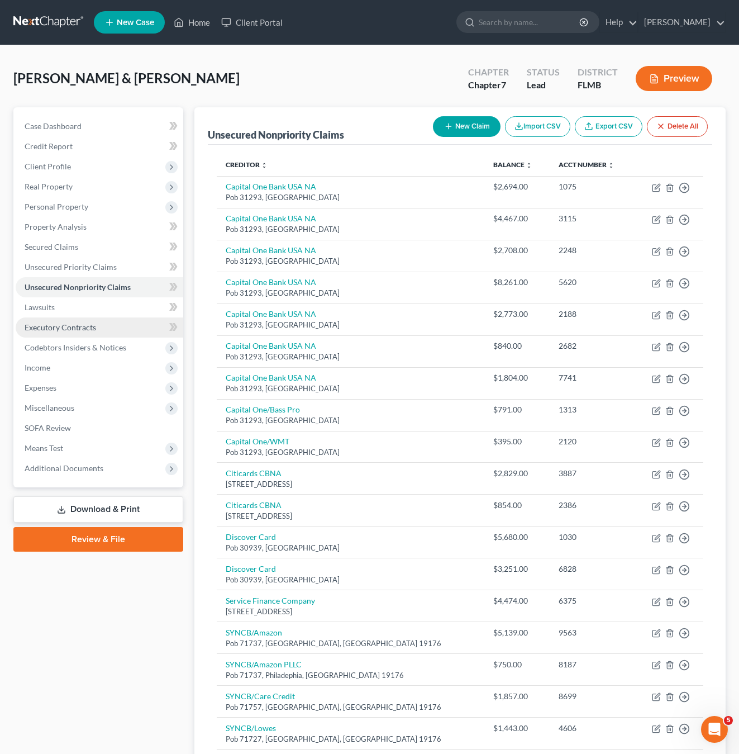
click at [50, 323] on span "Executory Contracts" at bounding box center [61, 327] width 72 height 10
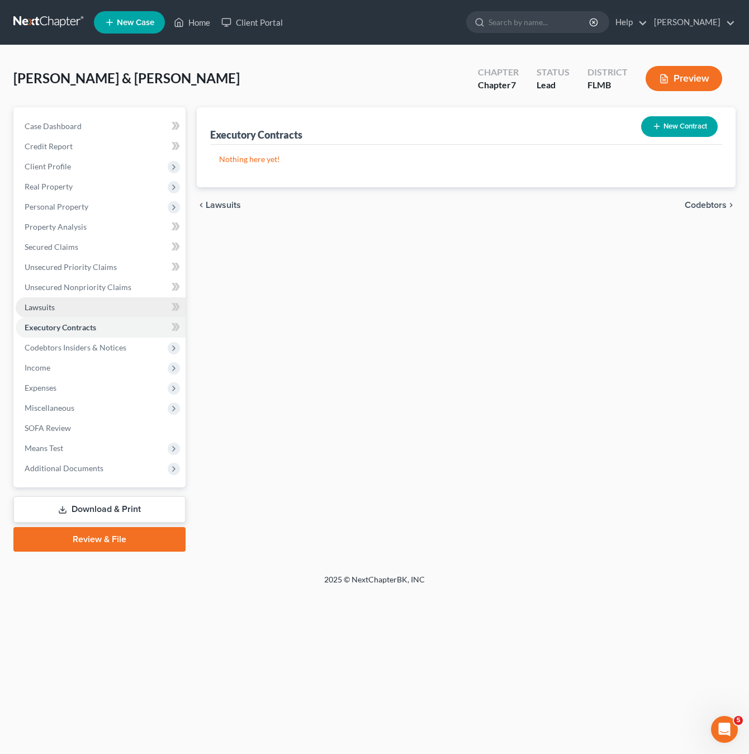
click at [55, 303] on link "Lawsuits" at bounding box center [101, 307] width 170 height 20
click at [52, 326] on span "Executory Contracts" at bounding box center [61, 327] width 72 height 10
click at [64, 348] on span "Codebtors Insiders & Notices" at bounding box center [76, 348] width 102 height 10
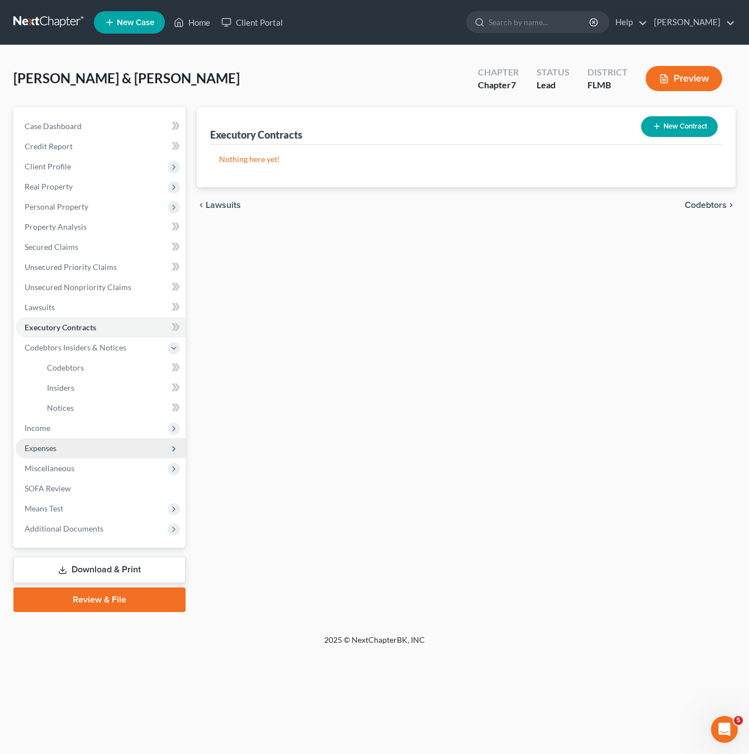
click at [50, 439] on span "Expenses" at bounding box center [101, 448] width 170 height 20
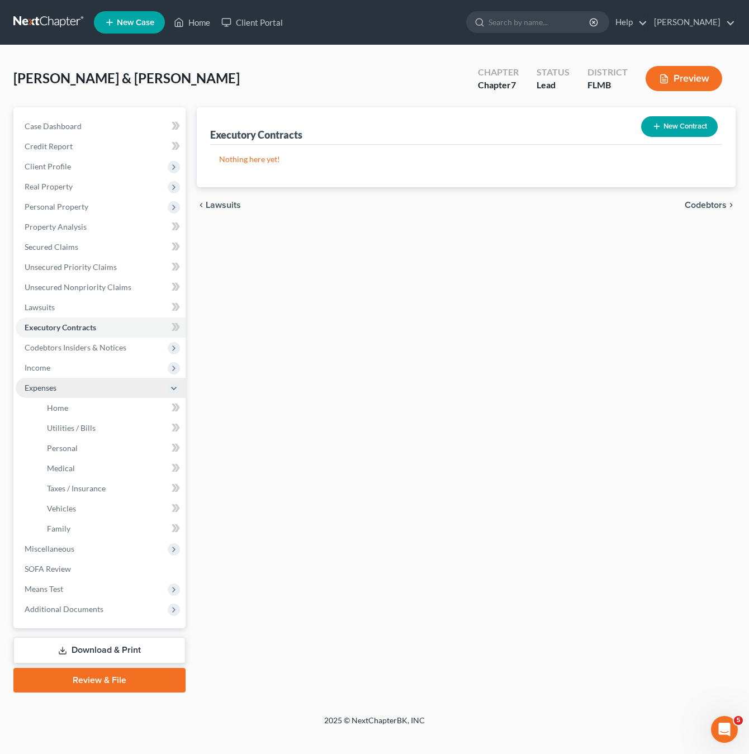
click at [46, 386] on span "Expenses" at bounding box center [41, 388] width 32 height 10
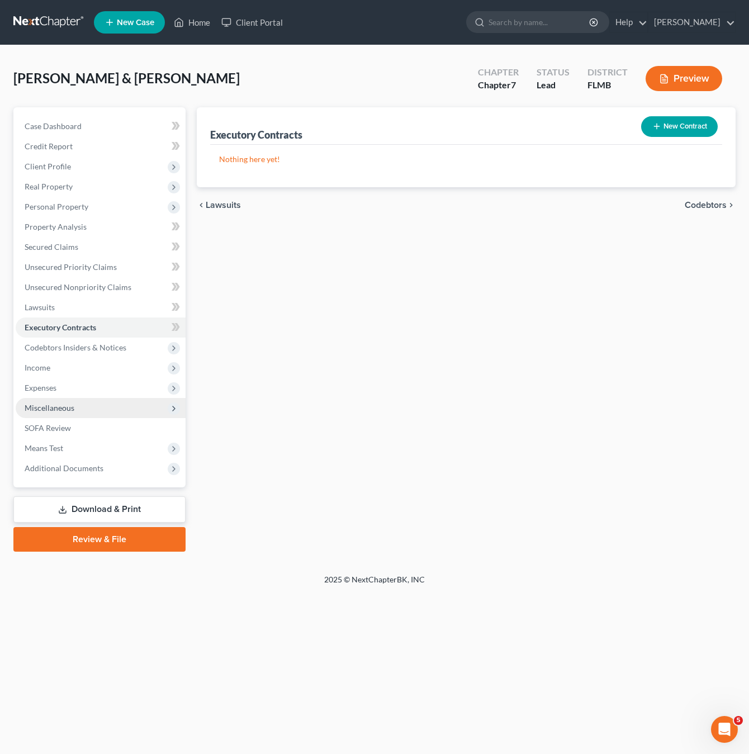
click at [48, 410] on span "Miscellaneous" at bounding box center [50, 408] width 50 height 10
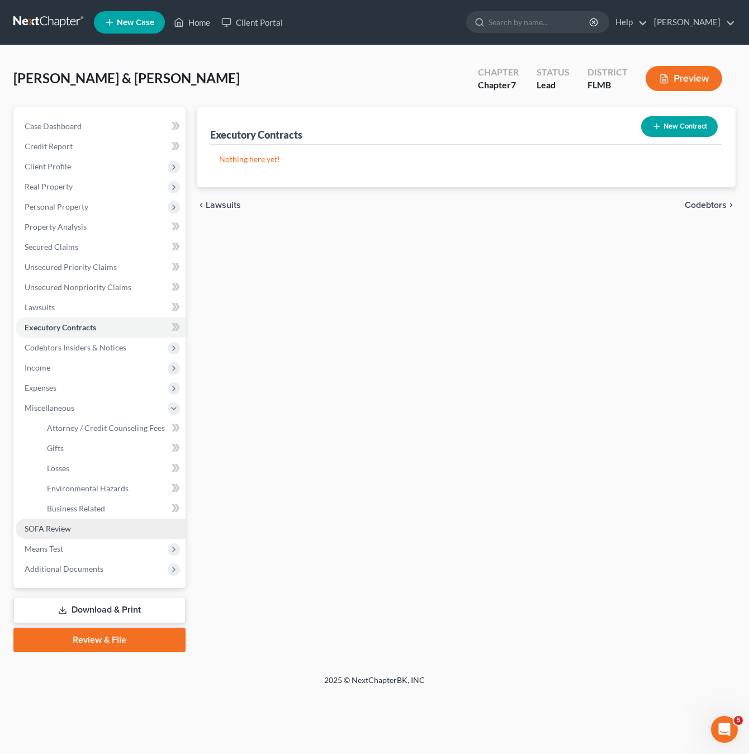
click at [49, 525] on span "SOFA Review" at bounding box center [48, 529] width 46 height 10
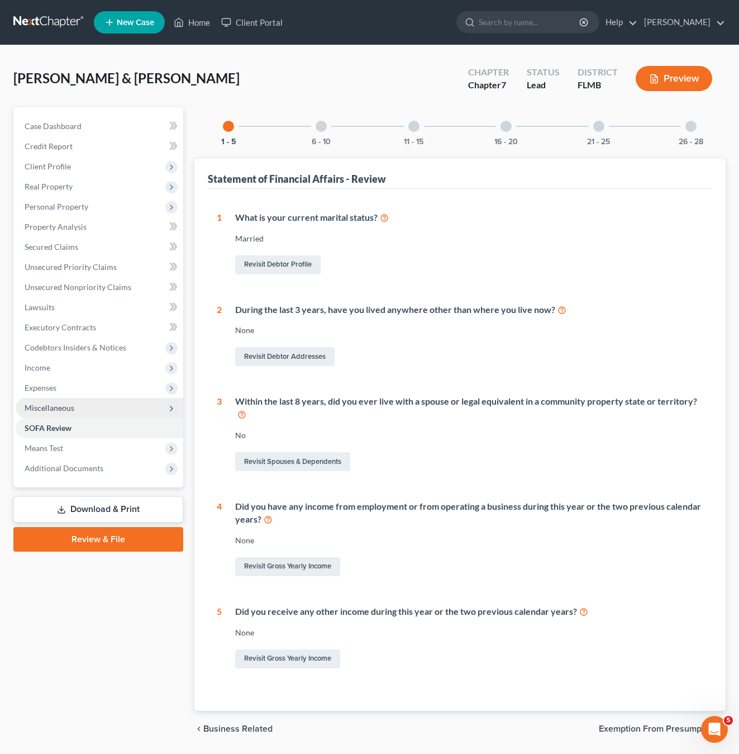
click at [44, 406] on span "Miscellaneous" at bounding box center [50, 408] width 50 height 10
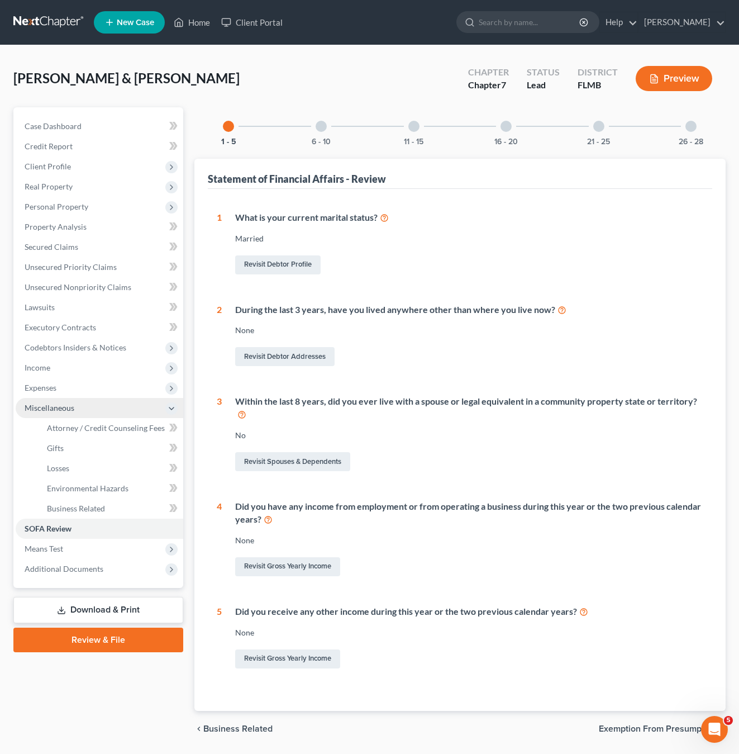
click at [54, 411] on span "Miscellaneous" at bounding box center [50, 408] width 50 height 10
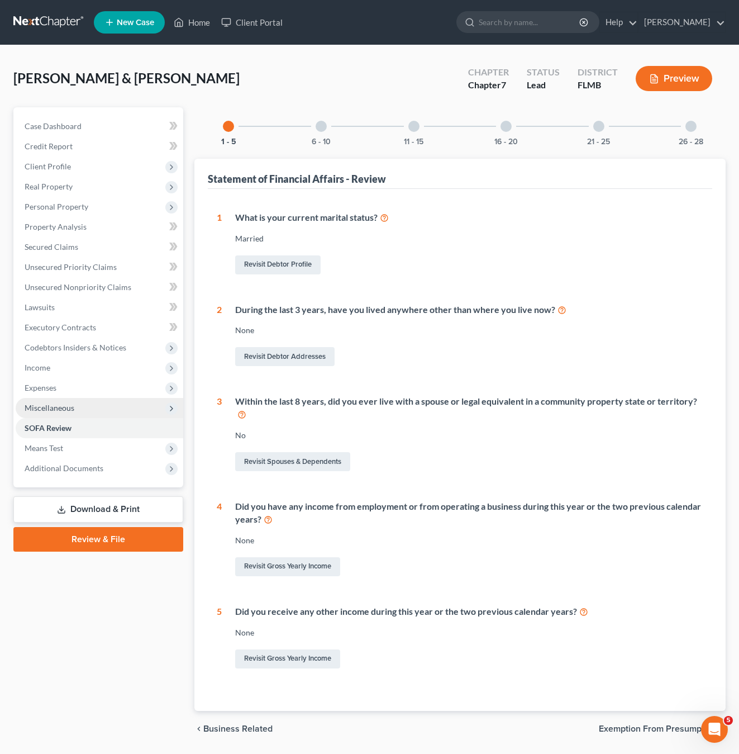
click at [59, 416] on span "Miscellaneous" at bounding box center [100, 408] width 168 height 20
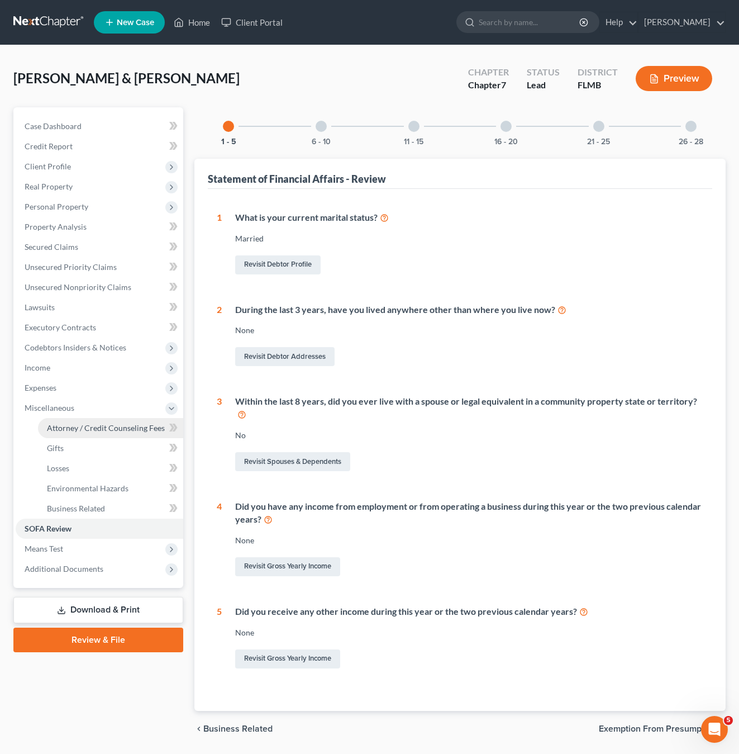
click at [79, 426] on span "Attorney / Credit Counseling Fees" at bounding box center [106, 428] width 118 height 10
select select "0"
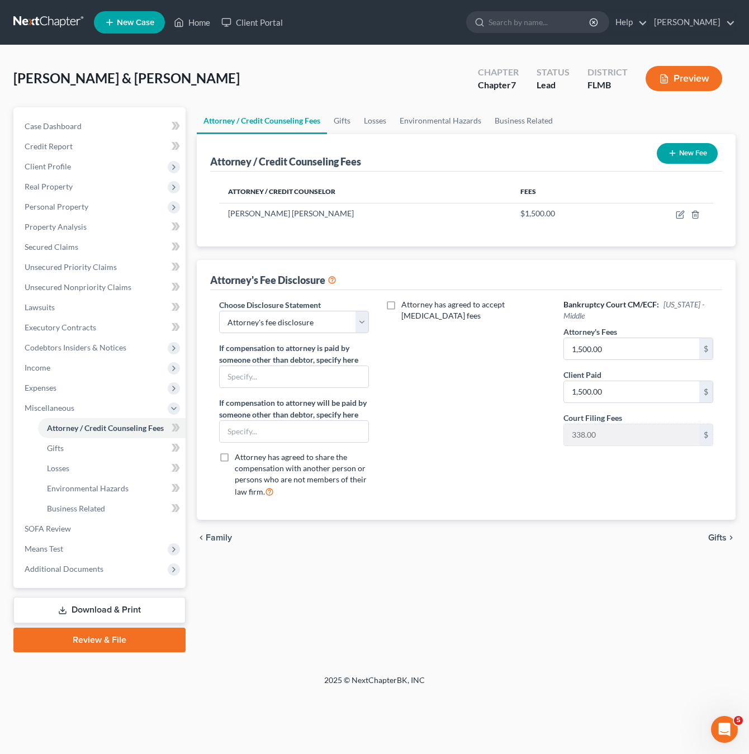
click at [439, 400] on div "Attorney has agreed to accept [MEDICAL_DATA] fees" at bounding box center [466, 402] width 172 height 207
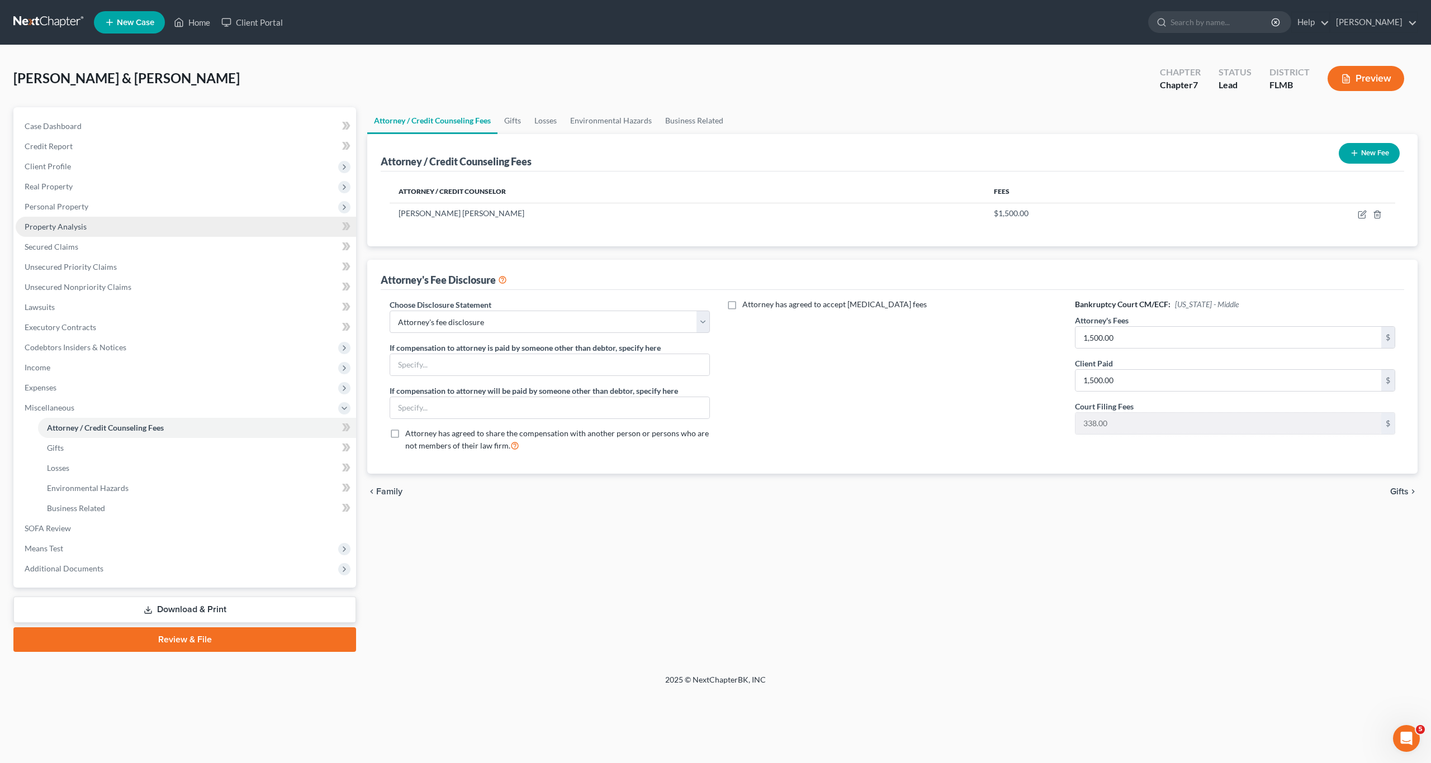
click at [45, 226] on span "Property Analysis" at bounding box center [56, 227] width 62 height 10
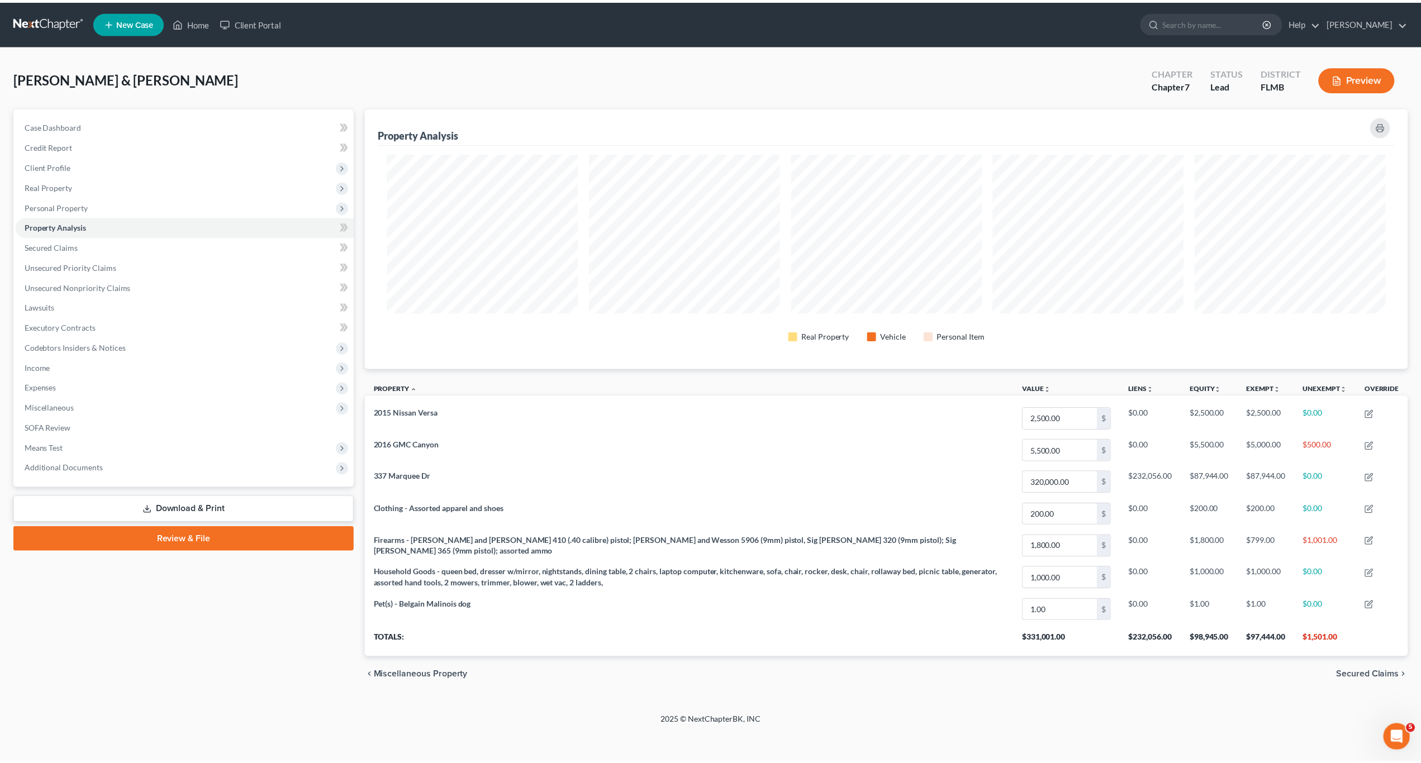
scroll to position [262, 1050]
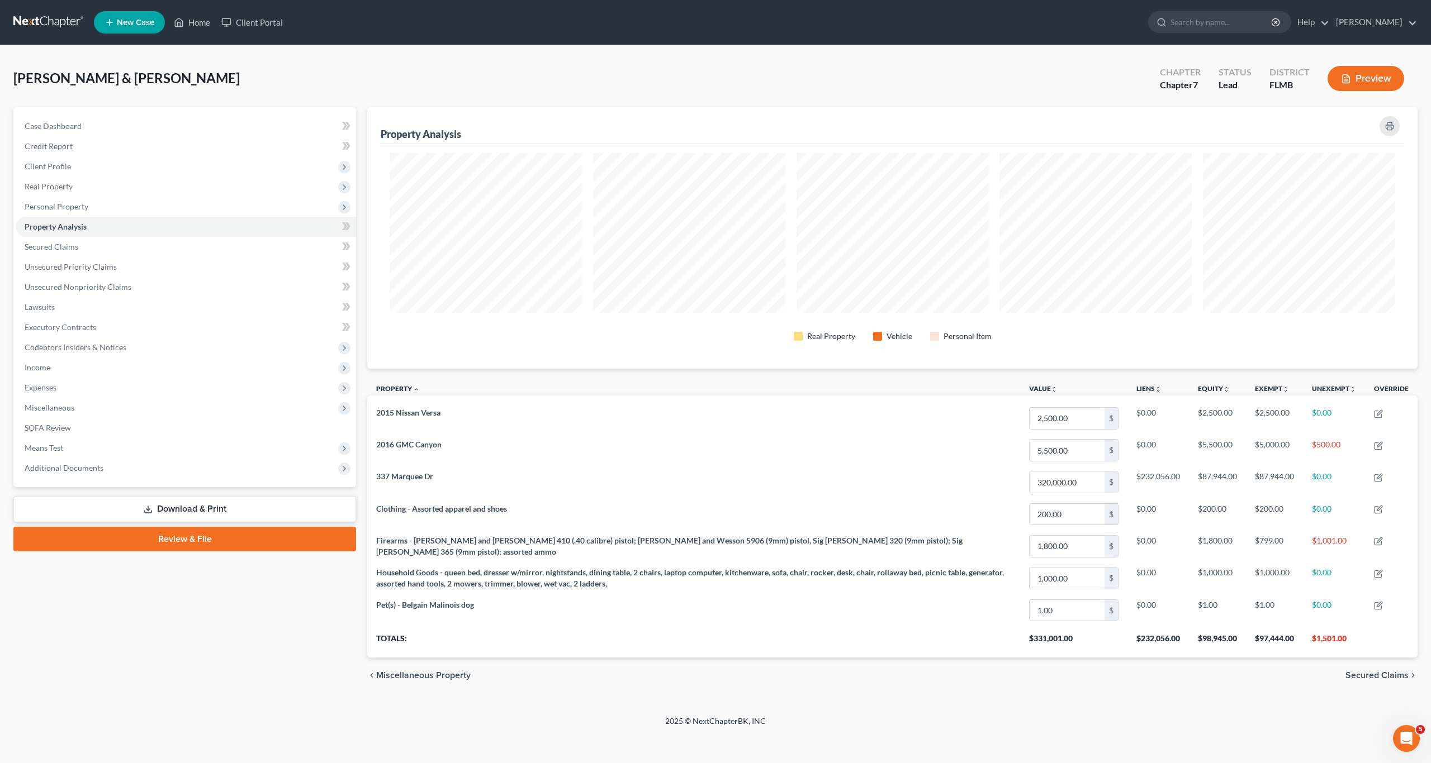
click at [748, 676] on div "chevron_left Miscellaneous Property Secured Claims chevron_right" at bounding box center [892, 676] width 1050 height 36
click at [748, 661] on div "chevron_left Miscellaneous Property Secured Claims chevron_right" at bounding box center [892, 676] width 1050 height 36
click at [64, 206] on span "Personal Property" at bounding box center [57, 207] width 64 height 10
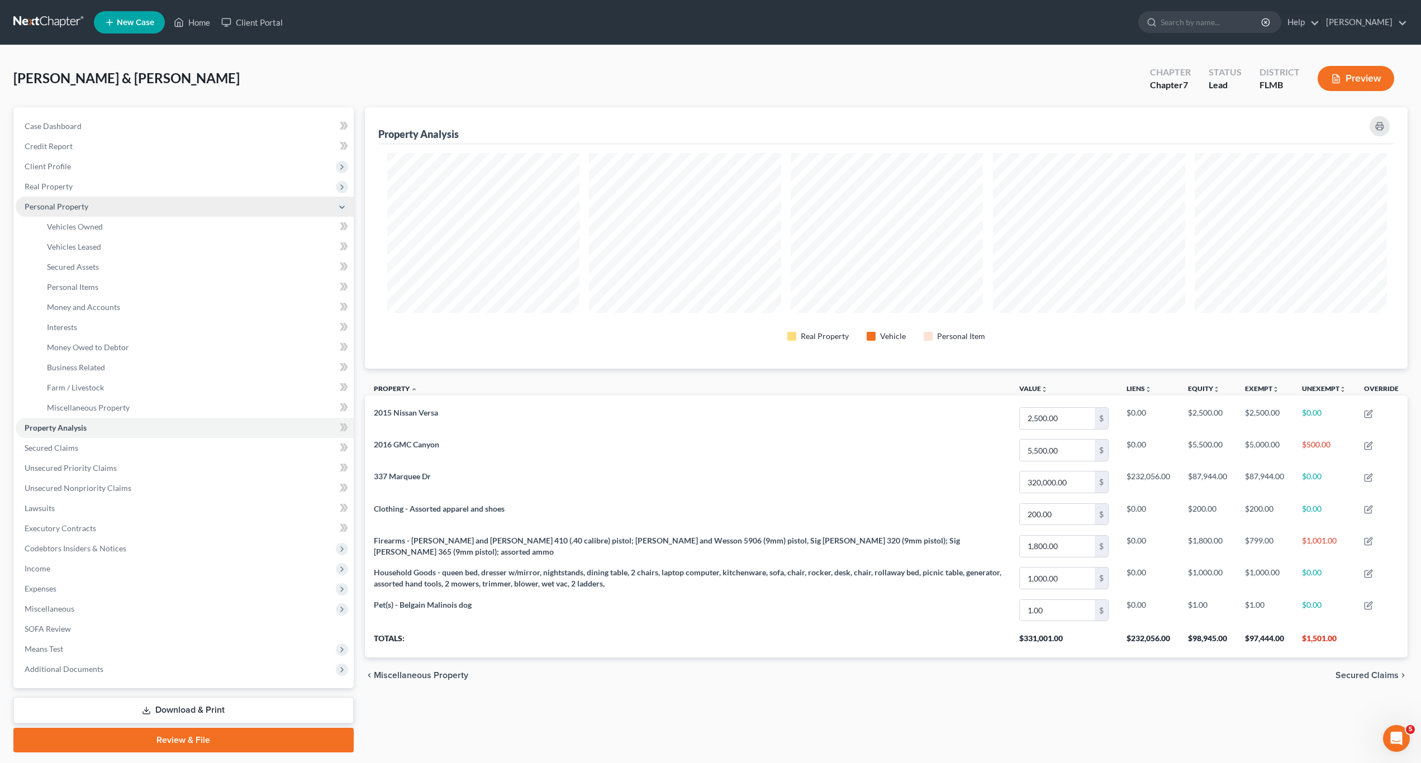
scroll to position [0, 0]
click at [63, 221] on link "Vehicles Owned" at bounding box center [196, 227] width 316 height 20
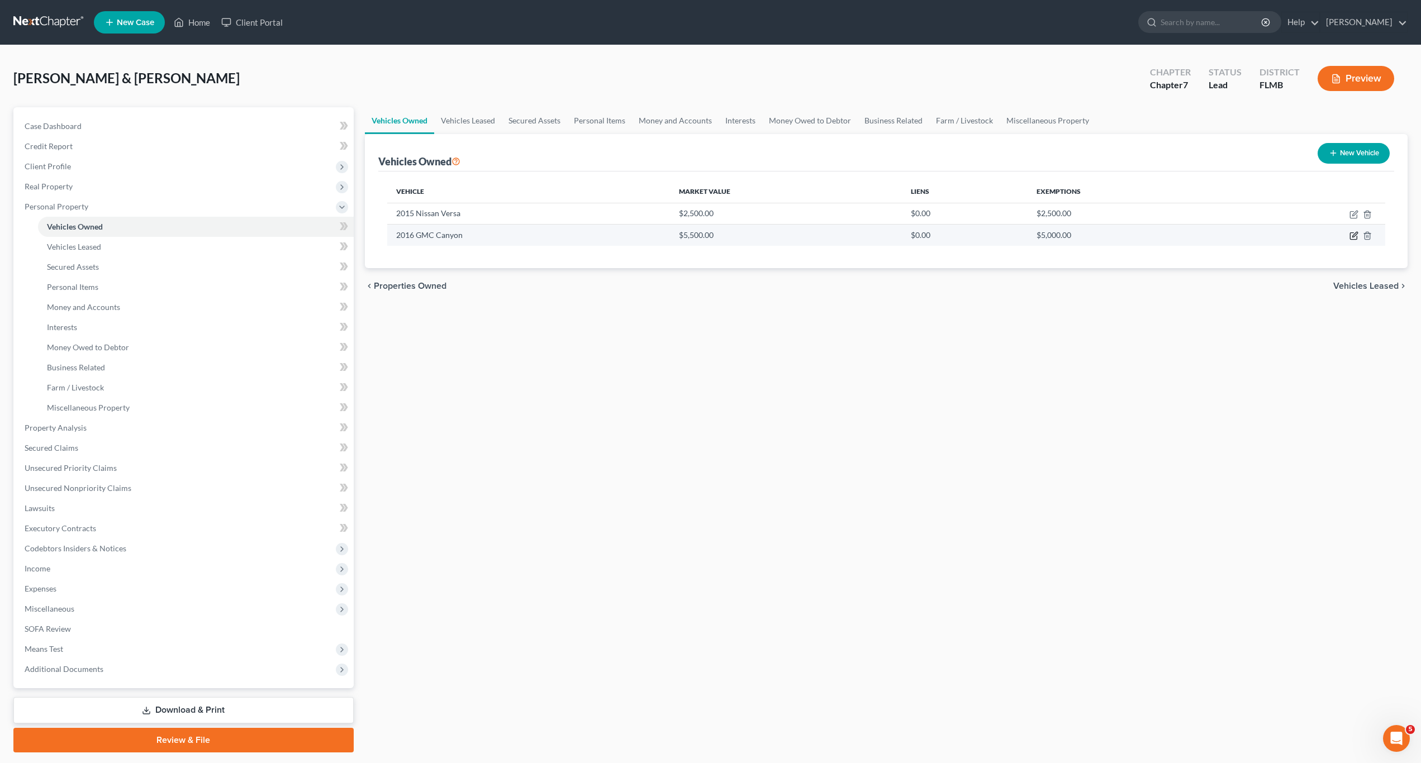
click at [748, 235] on icon "button" at bounding box center [1354, 235] width 9 height 9
select select "1"
select select "10"
select select "3"
select select "2"
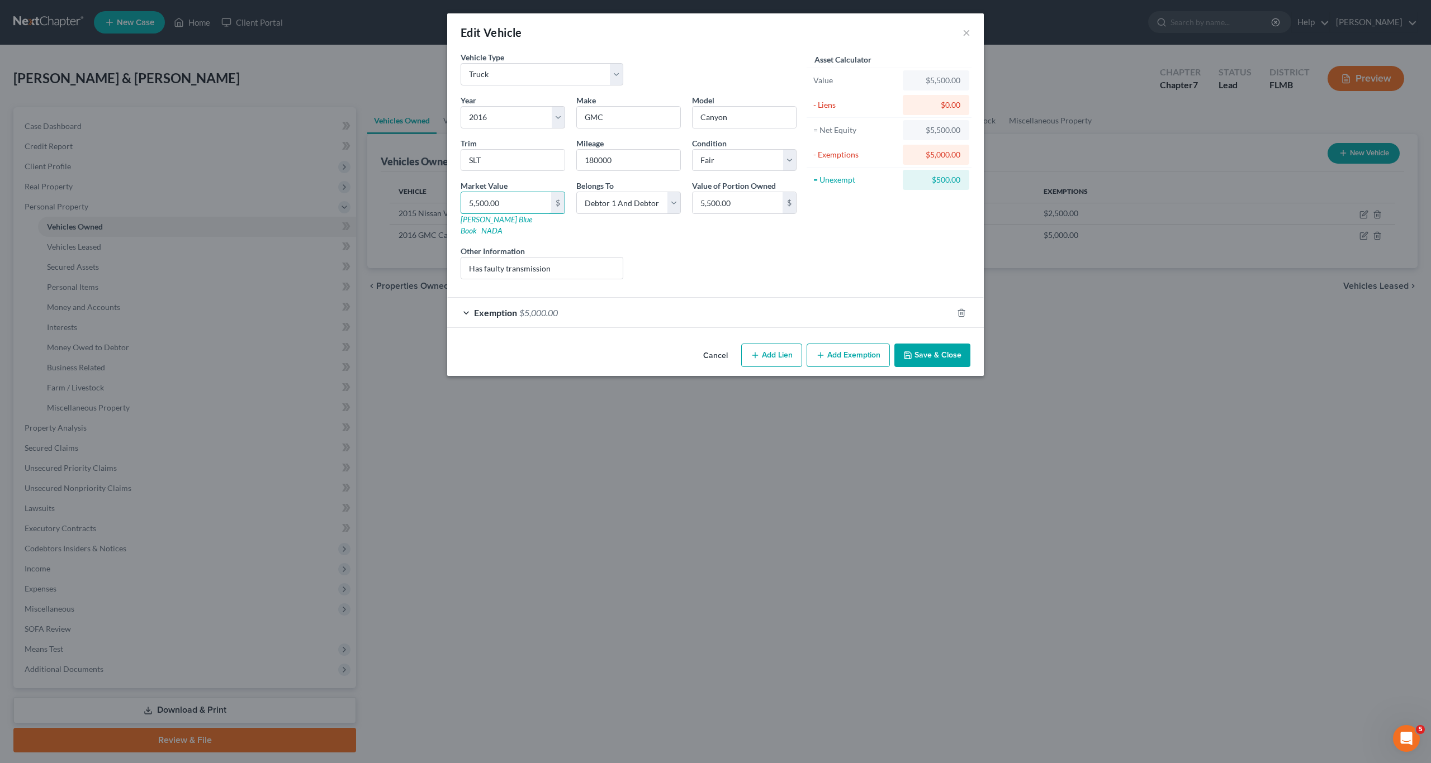
type input "6"
type input "6.00"
type input "60"
type input "60.00"
type input "600"
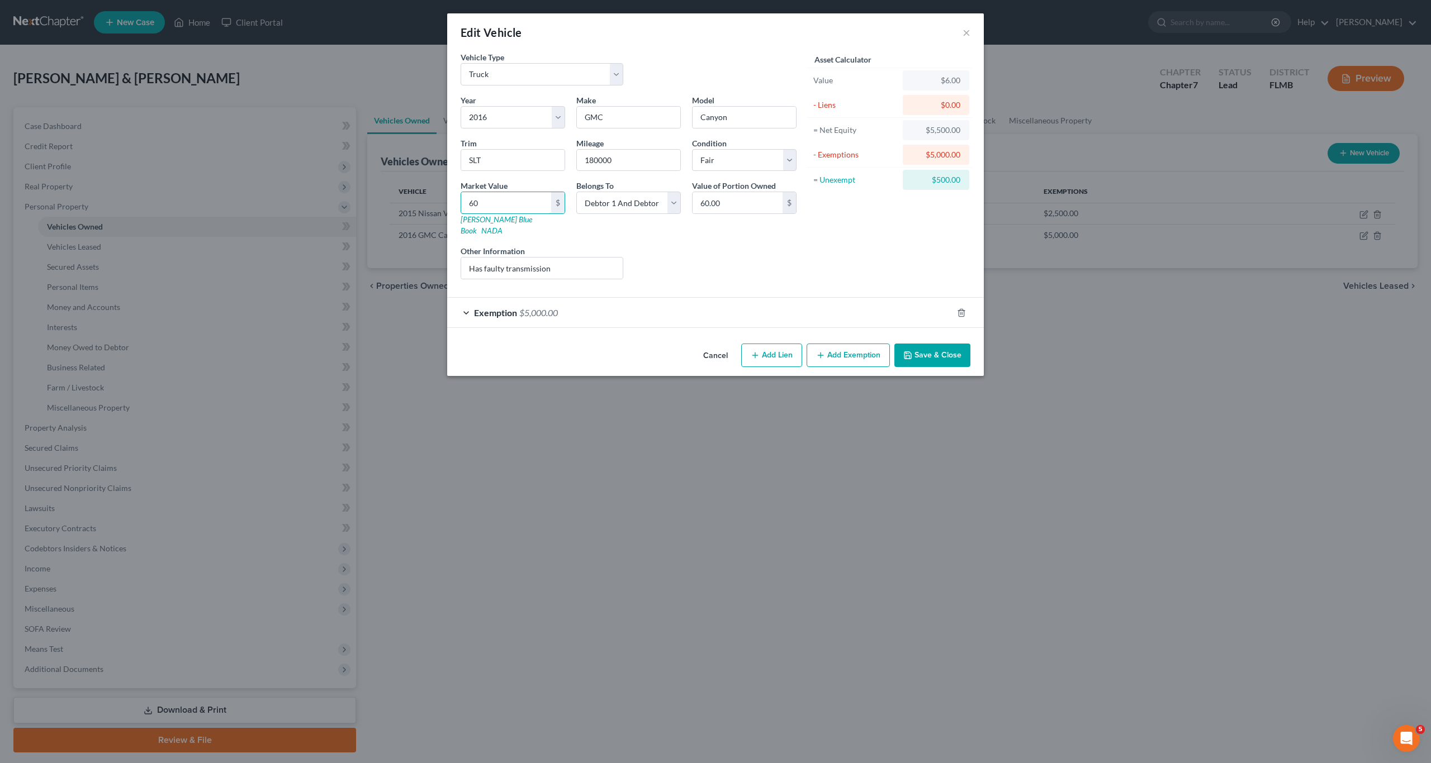
type input "600.00"
type input "6000"
type input "6,000.00"
type input "6,000"
click at [748, 252] on div "Asset Calculator Value $6,000.00 - Liens $0.00 = Net Equity $6.00 - Exemptions …" at bounding box center [889, 169] width 174 height 237
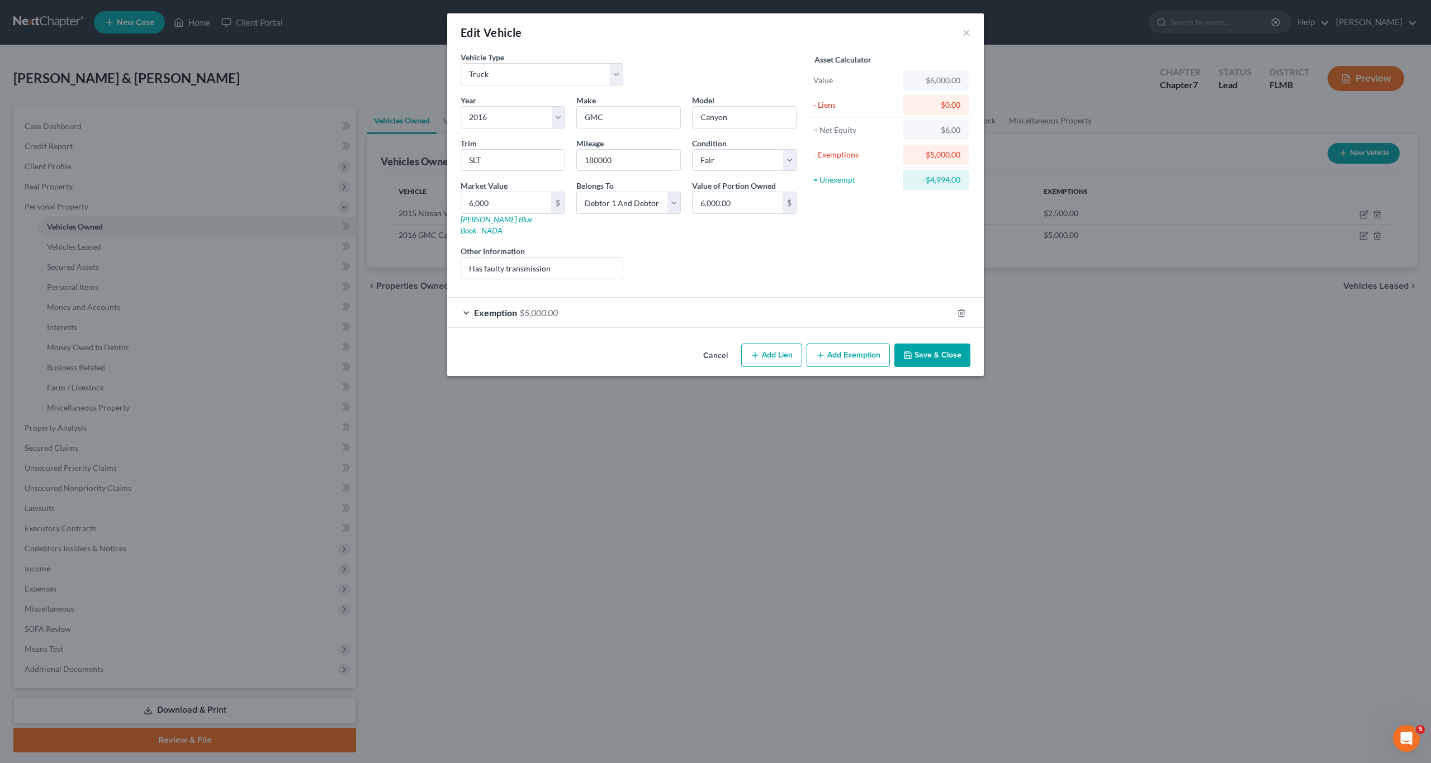
click at [748, 344] on button "Save & Close" at bounding box center [932, 355] width 76 height 23
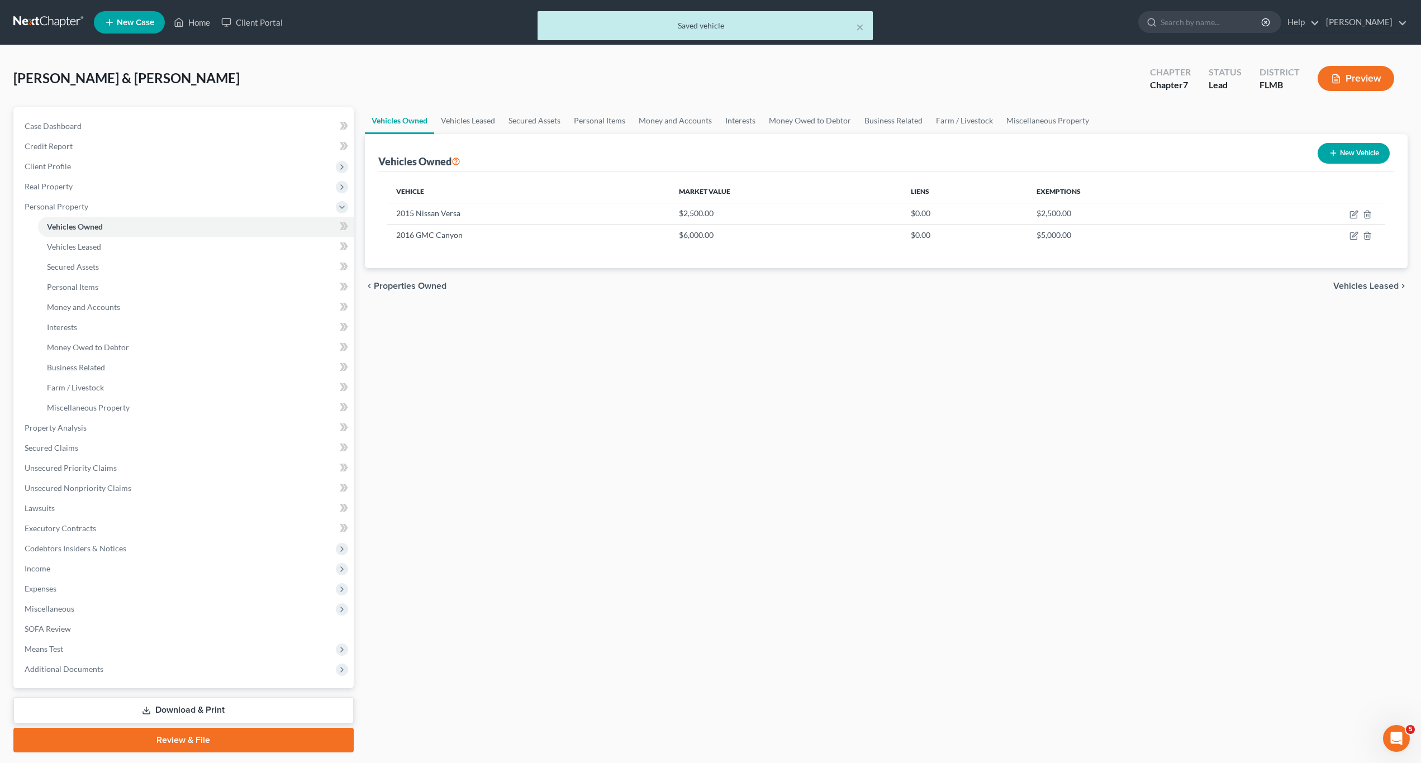
drag, startPoint x: 908, startPoint y: 444, endPoint x: 548, endPoint y: 408, distance: 362.3
click at [87, 427] on link "Property Analysis" at bounding box center [185, 428] width 338 height 20
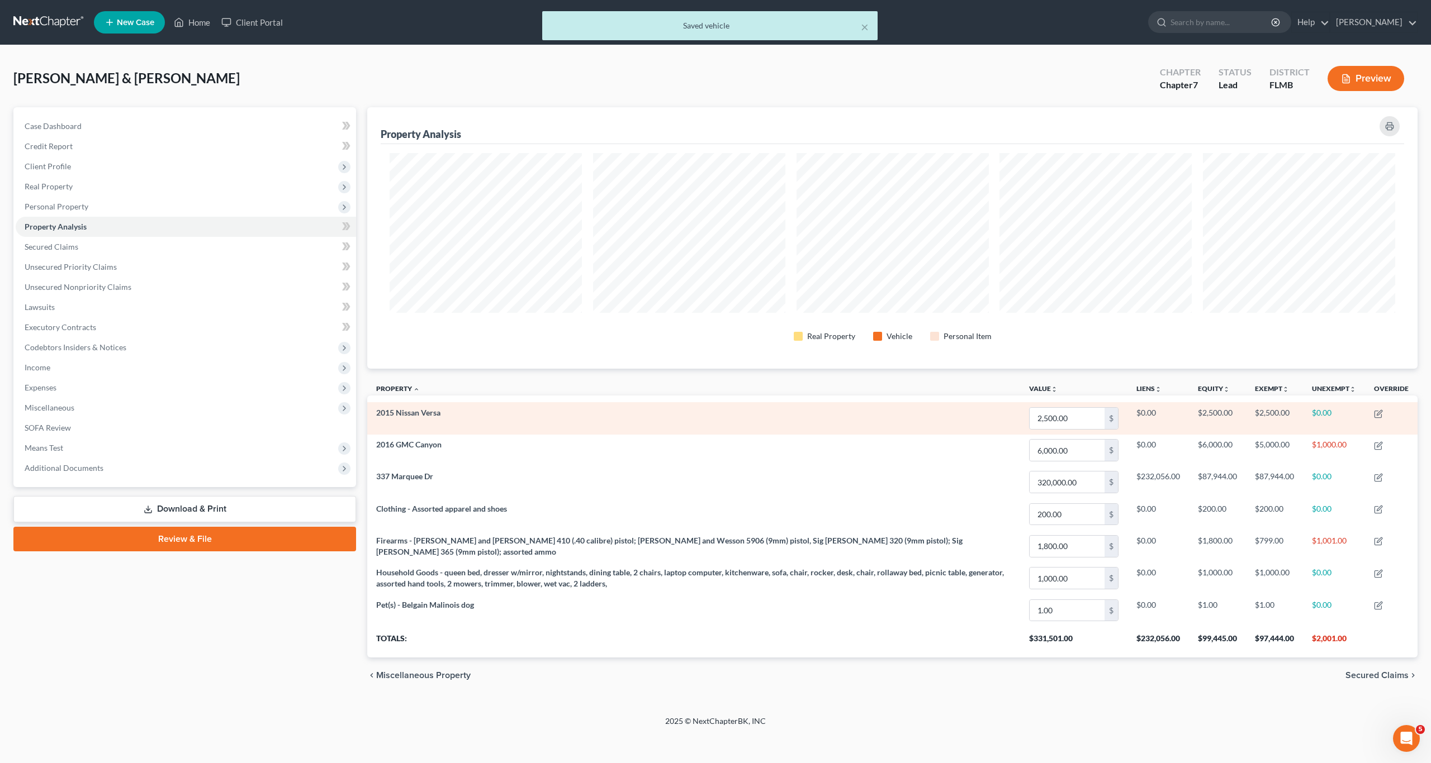
scroll to position [262, 1050]
